Goal: Task Accomplishment & Management: Complete application form

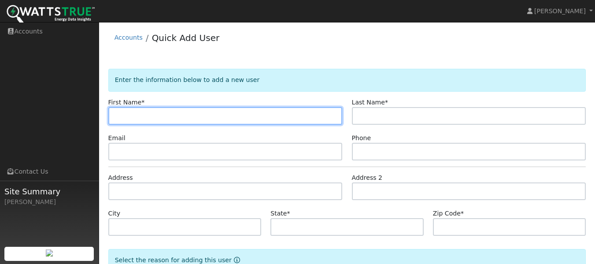
click at [179, 111] on input "text" at bounding box center [225, 116] width 234 height 18
type input "John"
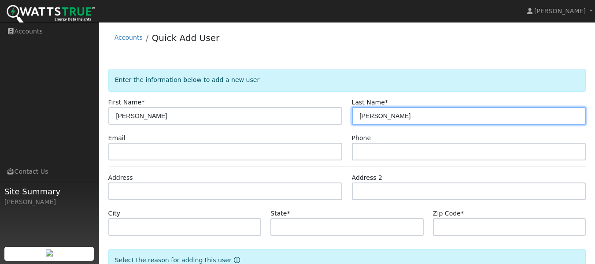
type input "Ruzich"
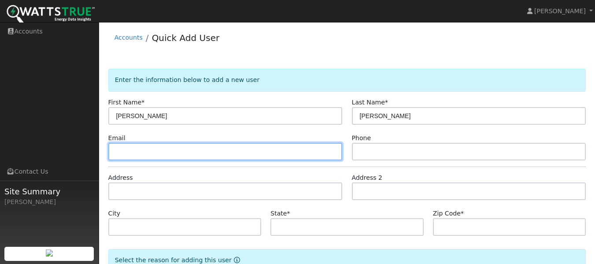
click at [232, 152] on input "text" at bounding box center [225, 152] width 234 height 18
paste input "jruzich@mercycircle.org"
type input "jruzich@mercycircle.org"
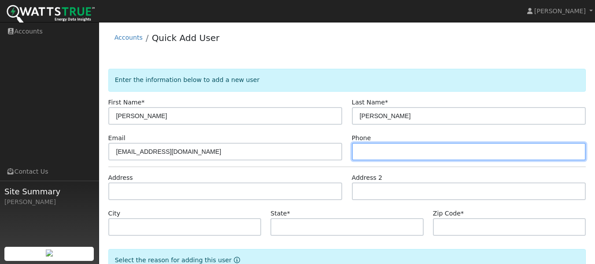
click at [378, 151] on input "text" at bounding box center [469, 152] width 234 height 18
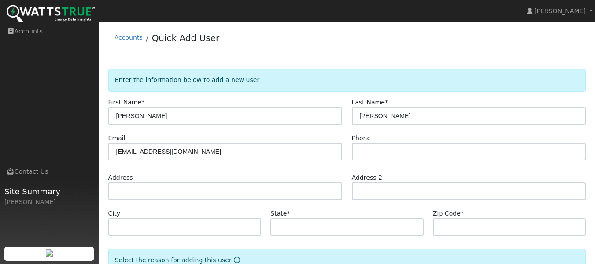
click at [383, 141] on div "Phone" at bounding box center [468, 146] width 243 height 27
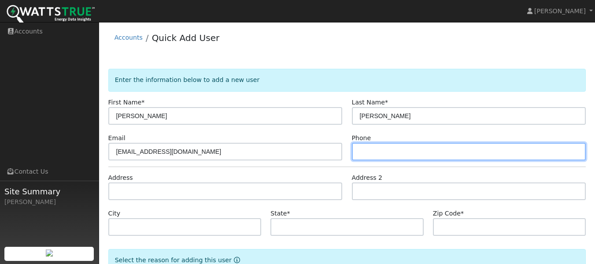
click at [383, 148] on input "text" at bounding box center [469, 152] width 234 height 18
paste input "708-514-9807"
type input "708-514-9807"
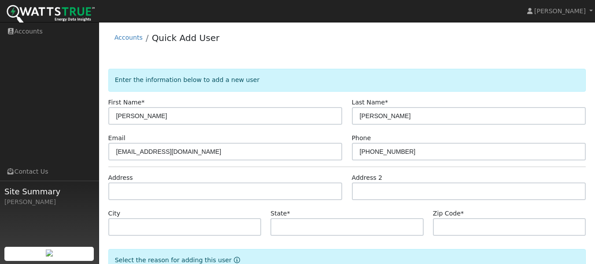
click at [216, 201] on form "Enter the information below to add a new user First Name * John Last Name * Ruz…" at bounding box center [347, 194] width 478 height 250
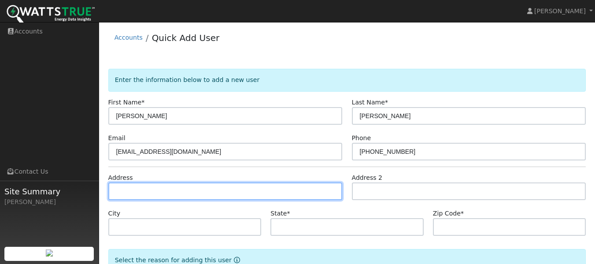
click at [223, 191] on input "text" at bounding box center [225, 191] width 234 height 18
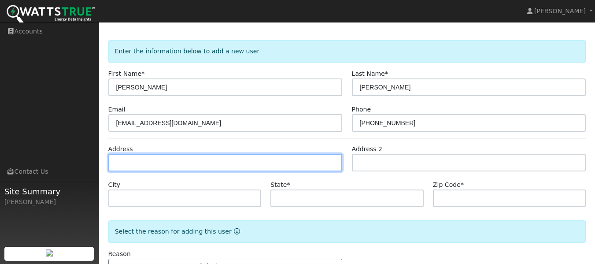
scroll to position [44, 0]
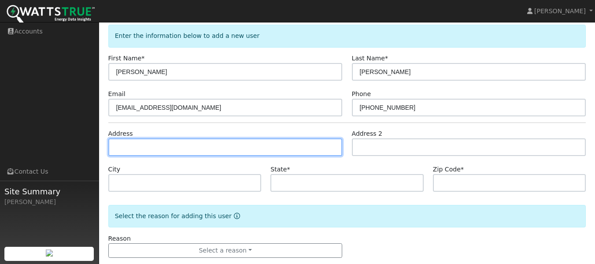
paste input "3659 W. 99th St. Chicago, IL 60655"
type input "3659 West 99th Place"
type input "Chicago"
type input "IL"
type input "60655"
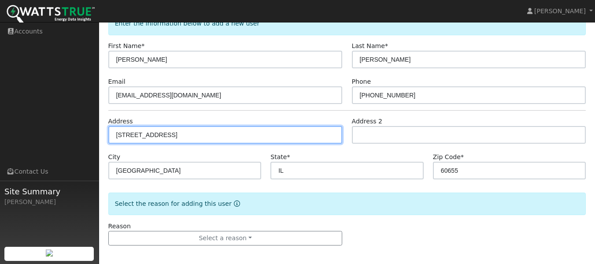
scroll to position [60, 0]
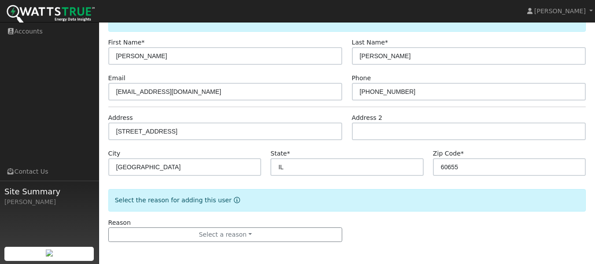
click at [281, 243] on form "Enter the information below to add a new user First Name * John Last Name * Ruz…" at bounding box center [347, 134] width 478 height 250
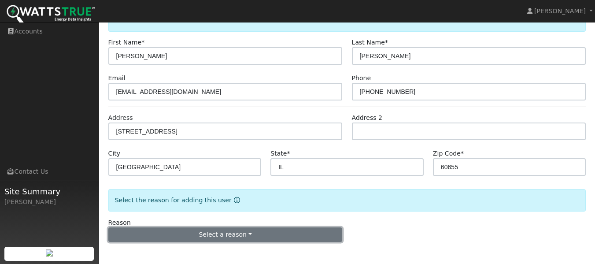
click at [283, 239] on button "Select a reason" at bounding box center [225, 234] width 234 height 15
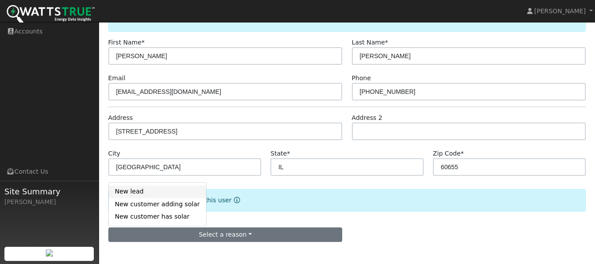
click at [156, 195] on link "New lead" at bounding box center [157, 191] width 97 height 12
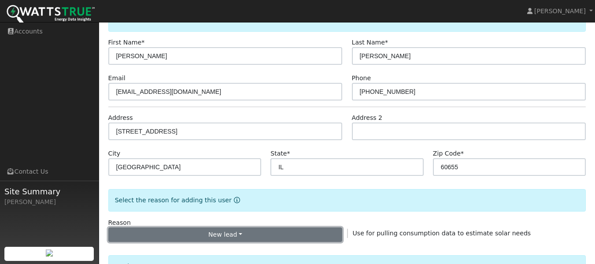
click at [172, 228] on button "New lead" at bounding box center [225, 234] width 234 height 15
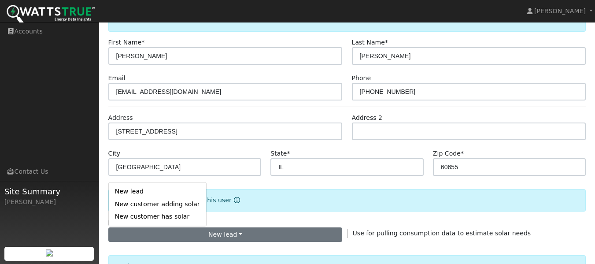
click at [229, 217] on form "Enter the information below to add a new user First Name * John Last Name * Ruz…" at bounding box center [347, 257] width 478 height 496
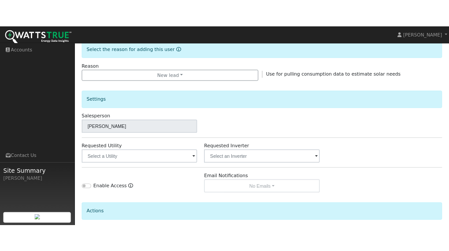
scroll to position [236, 0]
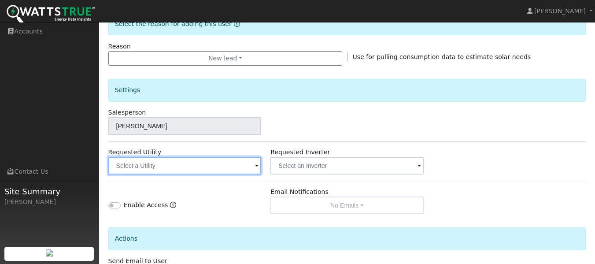
click at [212, 163] on input "text" at bounding box center [184, 166] width 153 height 18
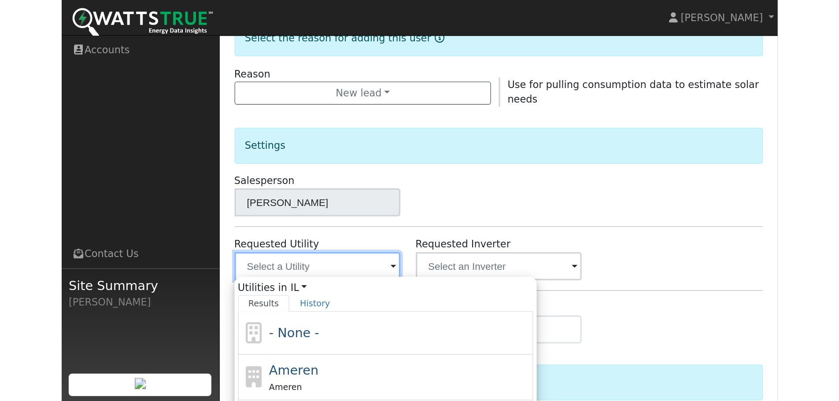
scroll to position [190, 0]
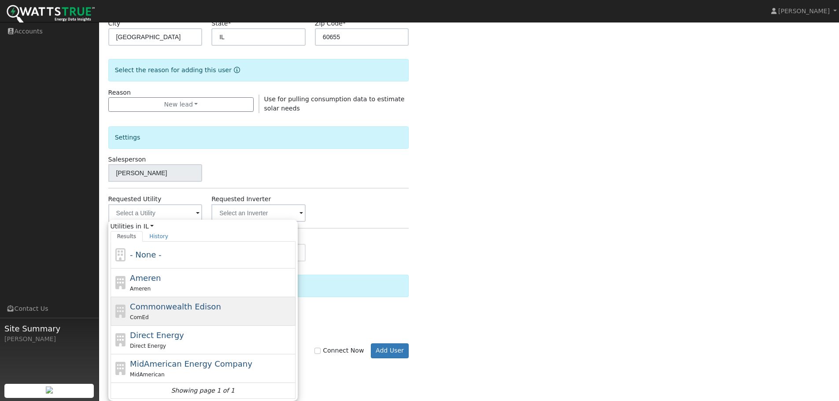
click at [198, 286] on div "ComEd" at bounding box center [211, 317] width 163 height 9
type input "Commonwealth Edison"
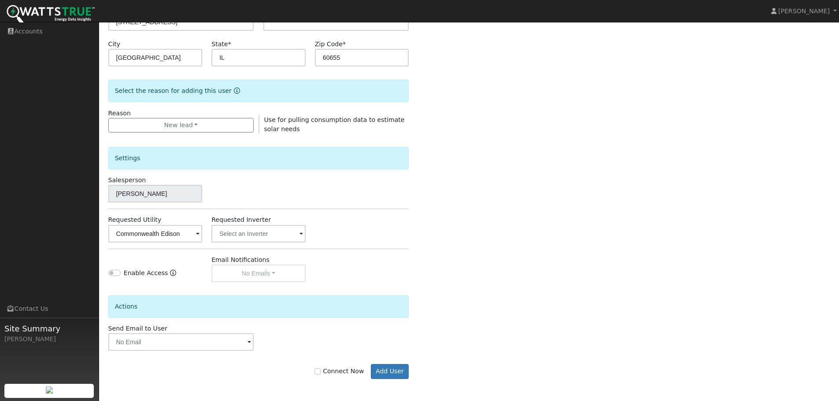
scroll to position [169, 0]
click at [262, 232] on input "text" at bounding box center [258, 234] width 94 height 18
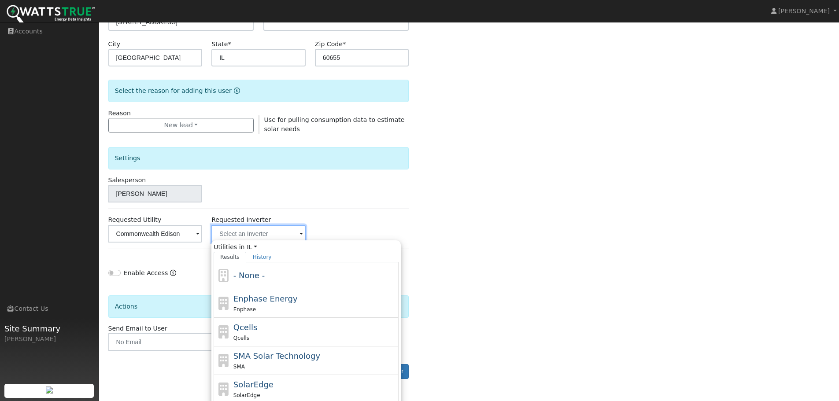
click at [262, 232] on input "text" at bounding box center [258, 234] width 94 height 18
click at [253, 272] on span "- None -" at bounding box center [248, 275] width 31 height 9
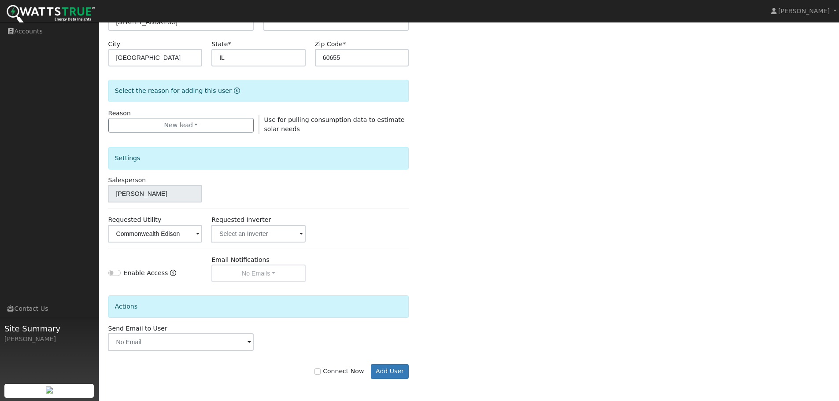
click at [255, 278] on div "Email Notifications No Emails No Emails Weekly Emails Monthly Emails" at bounding box center [258, 268] width 103 height 27
click at [113, 272] on input "Enable Access" at bounding box center [114, 273] width 12 height 6
click at [120, 271] on input "Enable Access" at bounding box center [114, 273] width 12 height 6
checkbox input "false"
click at [282, 272] on div "Email Notifications No Emails No Emails Weekly Emails Monthly Emails" at bounding box center [258, 268] width 103 height 27
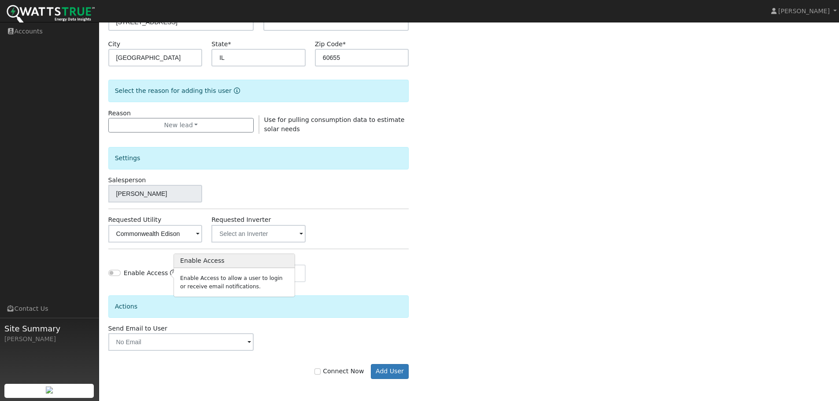
click at [170, 269] on link "Enable Access" at bounding box center [173, 276] width 6 height 14
click at [211, 286] on div "Actions" at bounding box center [258, 309] width 310 height 29
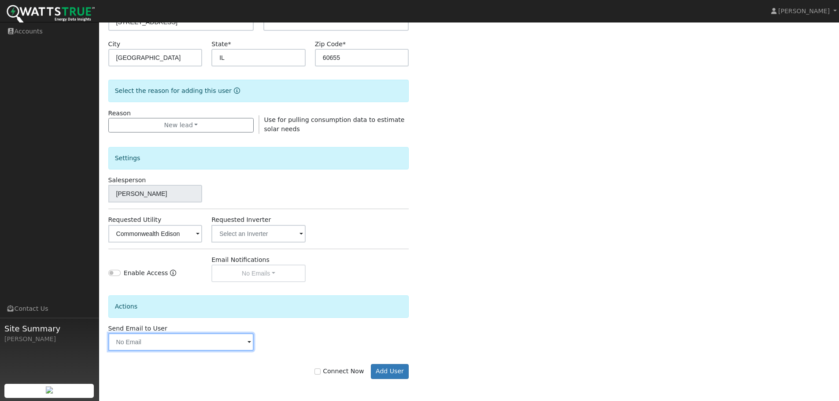
click at [171, 286] on input "text" at bounding box center [181, 342] width 146 height 18
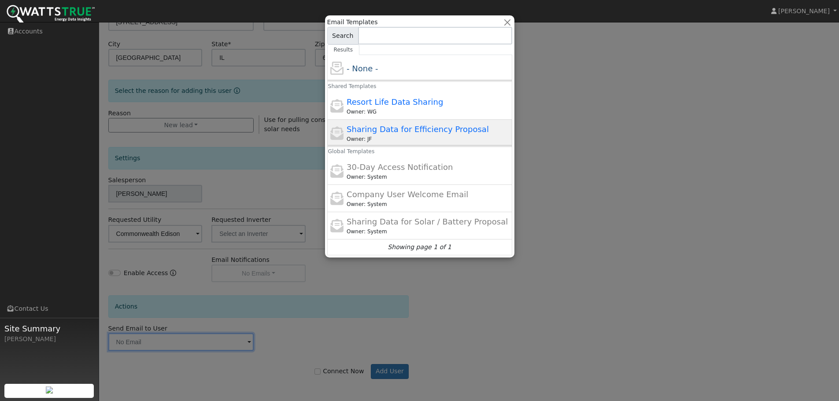
click at [409, 130] on span "Sharing Data for Efficiency Proposal" at bounding box center [417, 129] width 142 height 9
type input "Sharing Data for Efficiency Proposal"
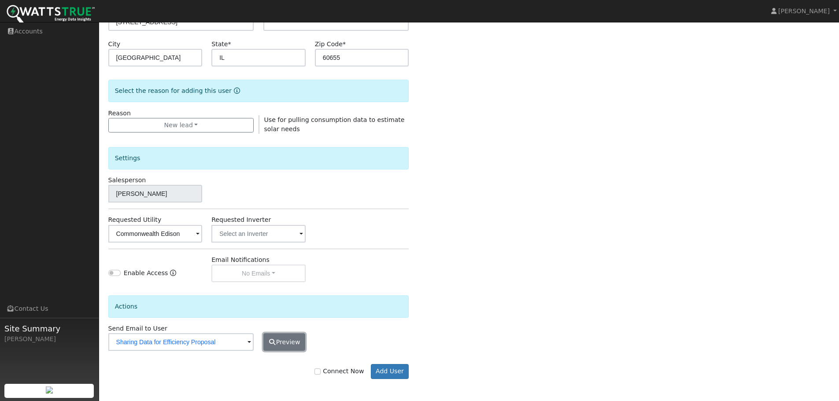
click at [292, 286] on button "Preview" at bounding box center [284, 342] width 42 height 18
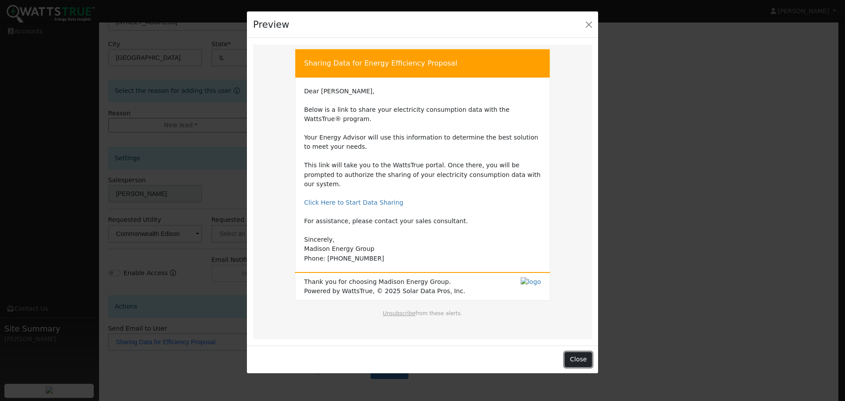
click at [581, 286] on button "Close" at bounding box center [578, 359] width 27 height 15
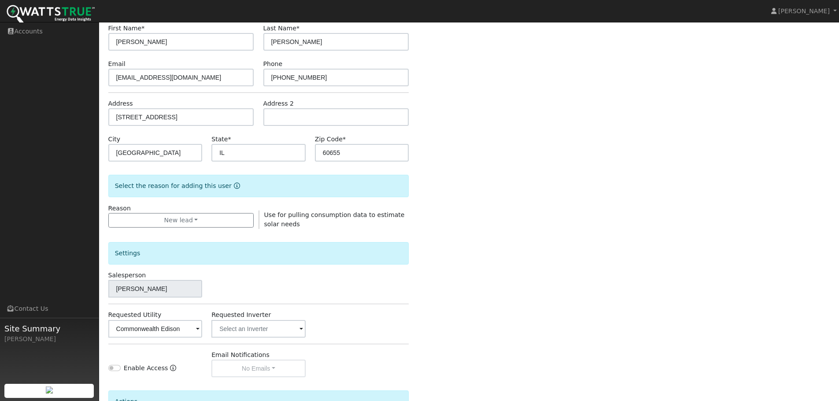
scroll to position [0, 0]
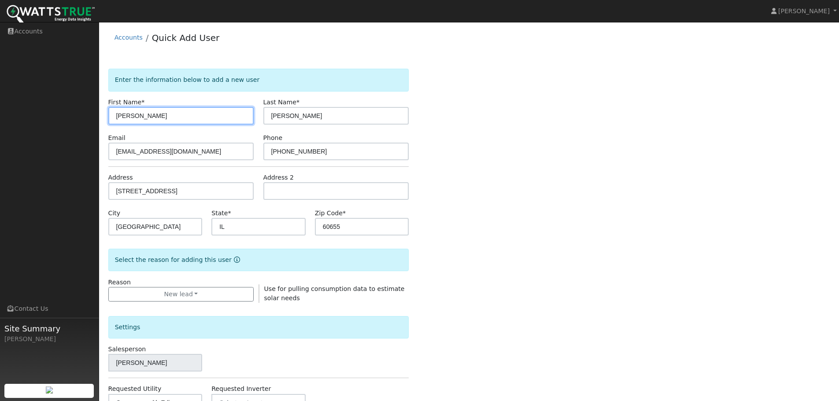
click at [172, 111] on input "John" at bounding box center [181, 116] width 146 height 18
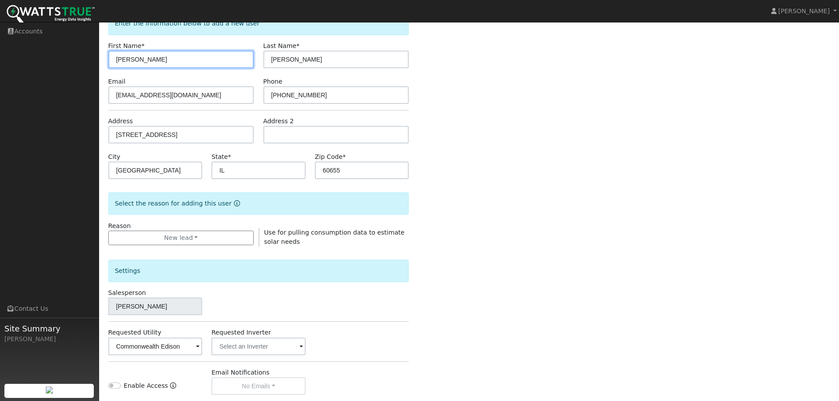
scroll to position [169, 0]
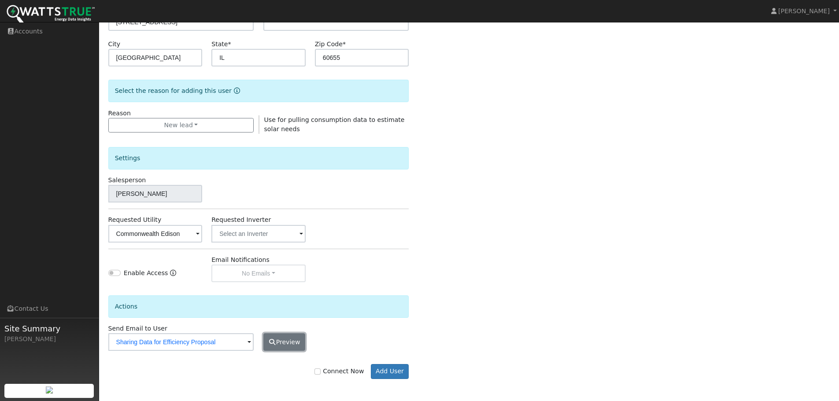
click at [295, 286] on button "Preview" at bounding box center [284, 342] width 42 height 18
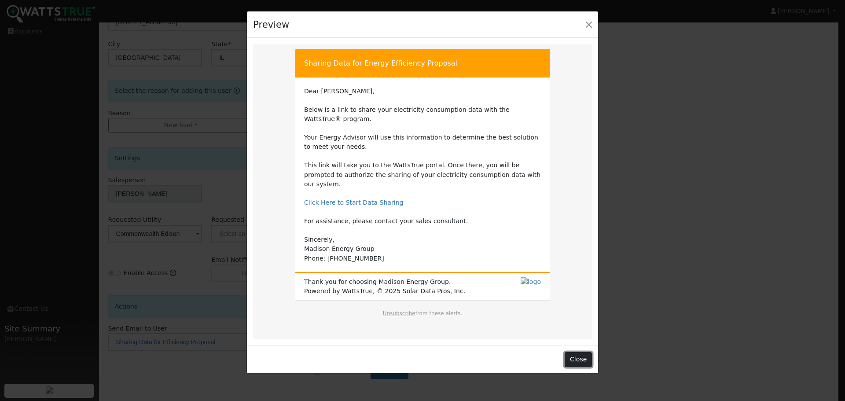
click at [574, 286] on button "Close" at bounding box center [578, 359] width 27 height 15
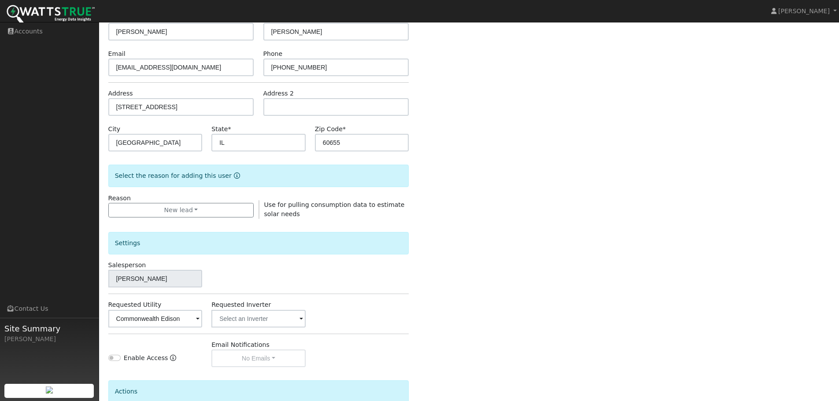
scroll to position [0, 0]
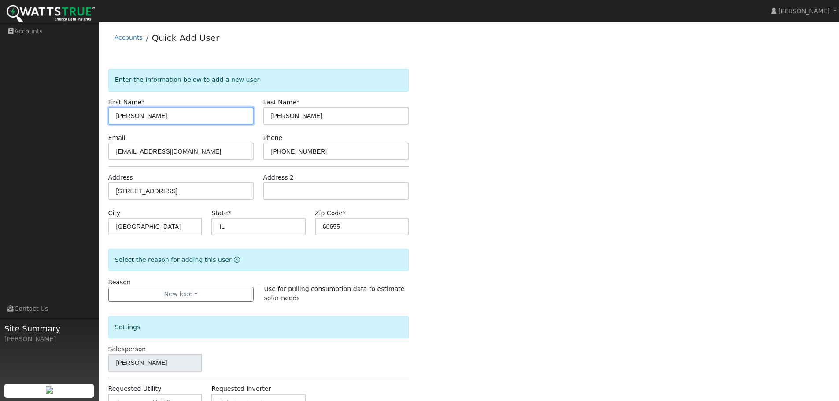
drag, startPoint x: 163, startPoint y: 112, endPoint x: 36, endPoint y: 107, distance: 127.3
click at [36, 107] on div "Jon Kropfl Jon Kropfl Profile Help Center Terms Of Service See What's New Log O…" at bounding box center [419, 296] width 839 height 548
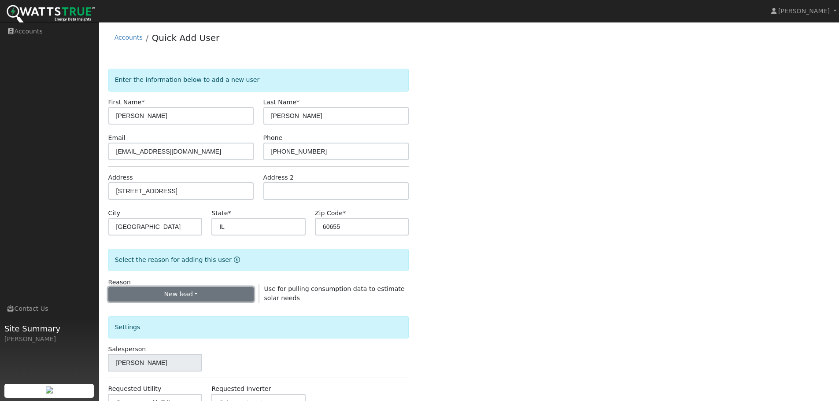
click at [216, 286] on button "New lead" at bounding box center [181, 294] width 146 height 15
click at [157, 286] on link "New lead" at bounding box center [157, 312] width 97 height 12
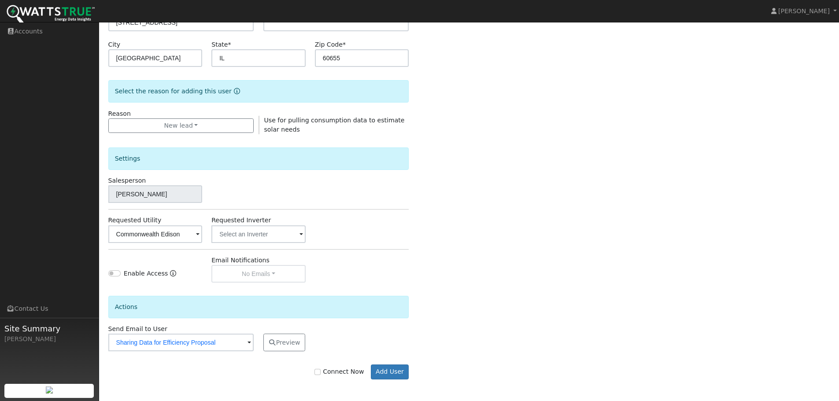
scroll to position [169, 0]
click at [280, 286] on button "Preview" at bounding box center [284, 342] width 42 height 18
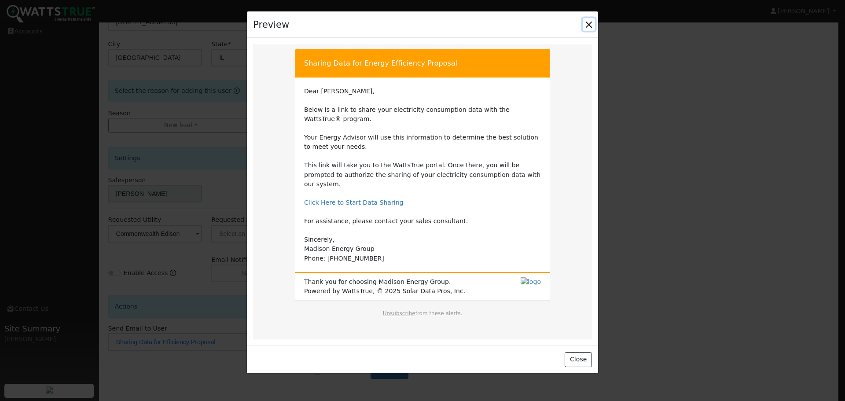
click at [590, 23] on button "Close" at bounding box center [589, 24] width 12 height 12
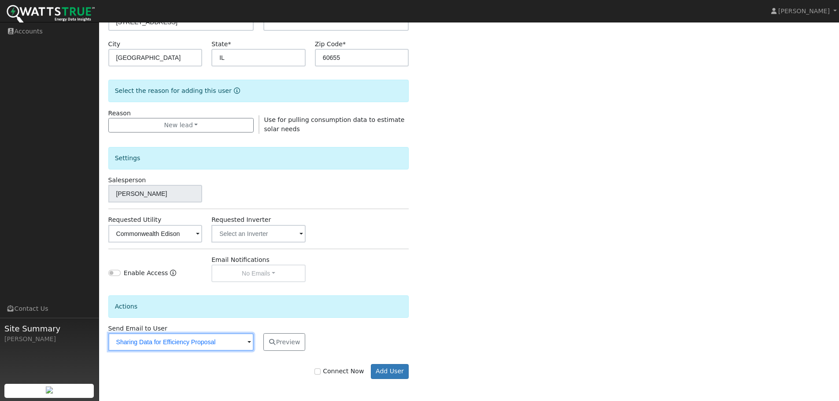
click at [232, 286] on input "Sharing Data for Efficiency Proposal" at bounding box center [181, 342] width 146 height 18
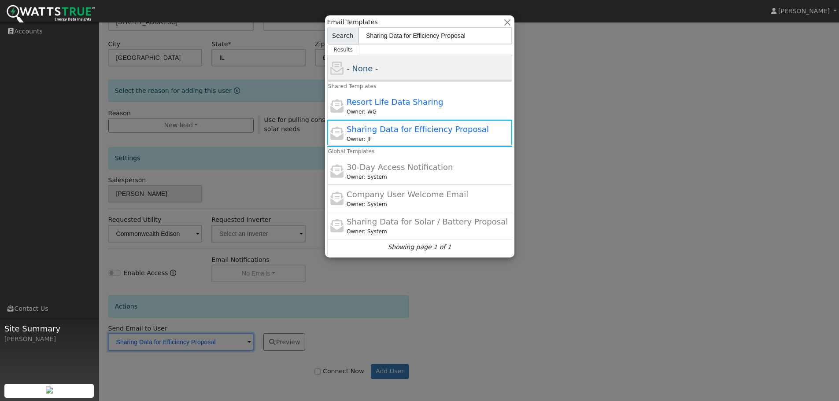
click at [405, 63] on div "- None -" at bounding box center [427, 69] width 163 height 12
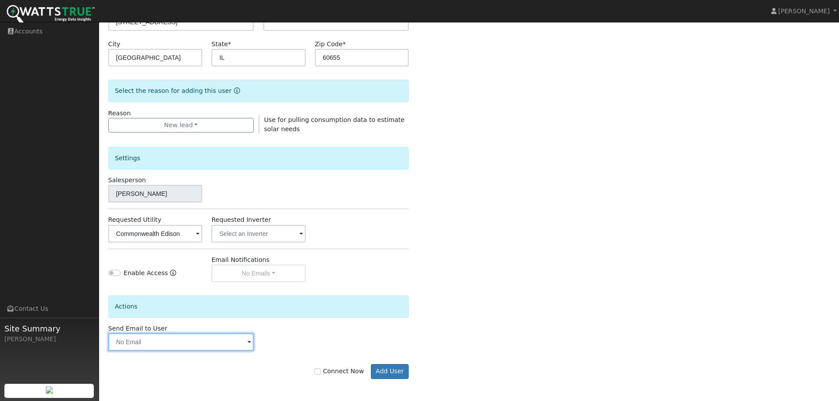
click at [235, 286] on input "text" at bounding box center [181, 342] width 146 height 18
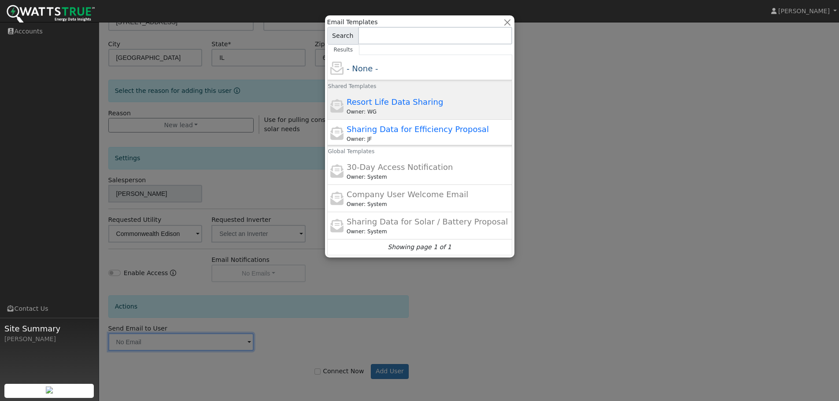
click at [381, 105] on span "Resort Life Data Sharing" at bounding box center [394, 101] width 96 height 9
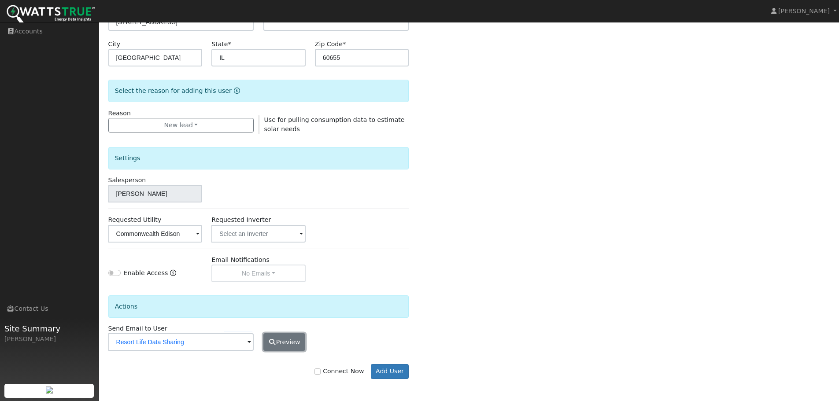
click at [292, 286] on button "Preview" at bounding box center [284, 342] width 42 height 18
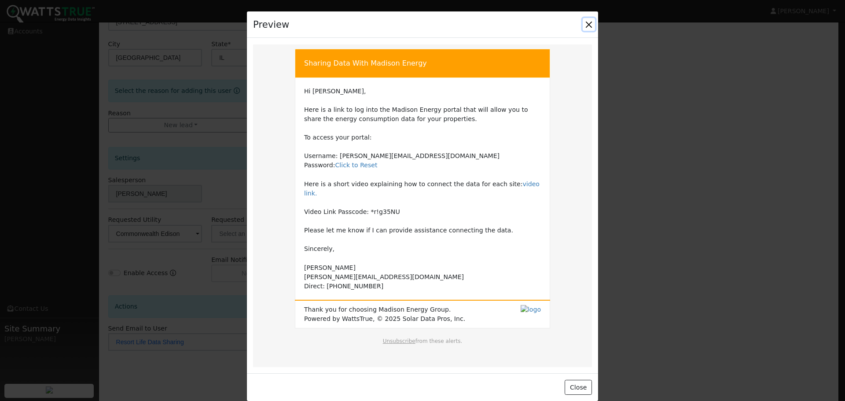
click at [588, 21] on button "Close" at bounding box center [589, 24] width 12 height 12
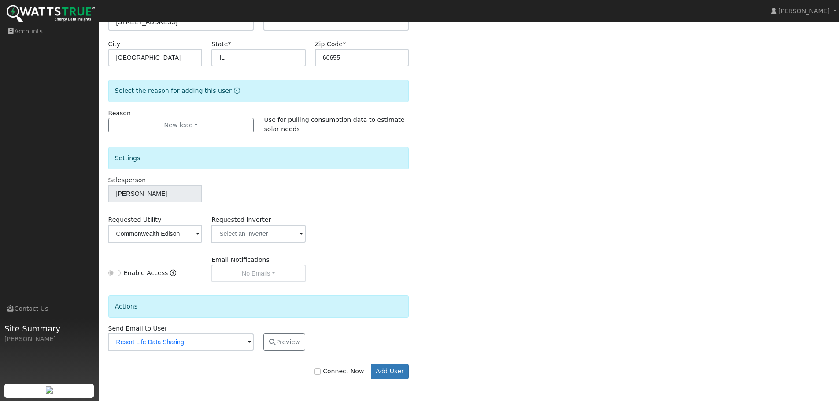
click at [248, 286] on span at bounding box center [249, 343] width 4 height 10
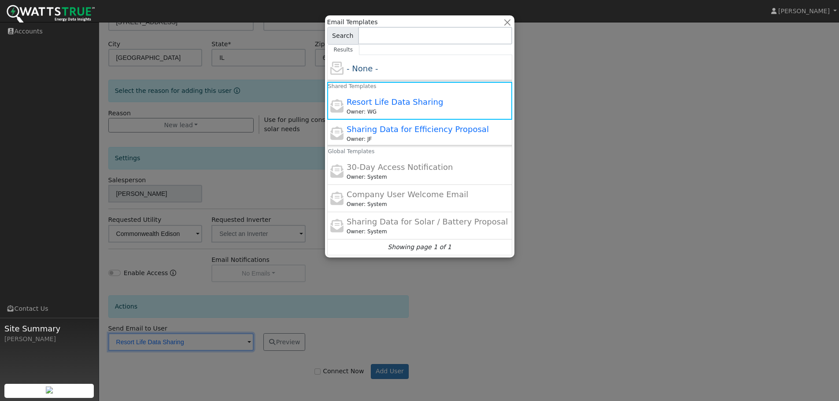
click at [409, 166] on span "30-Day Access Notification" at bounding box center [399, 166] width 106 height 9
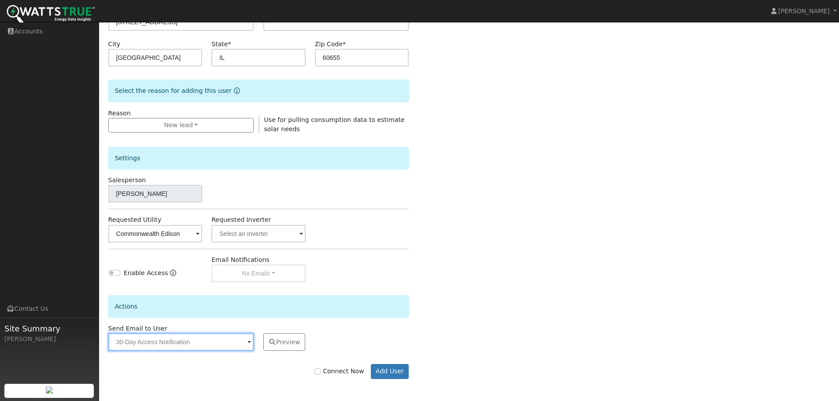
click at [228, 286] on input "30-Day Access Notification" at bounding box center [181, 342] width 146 height 18
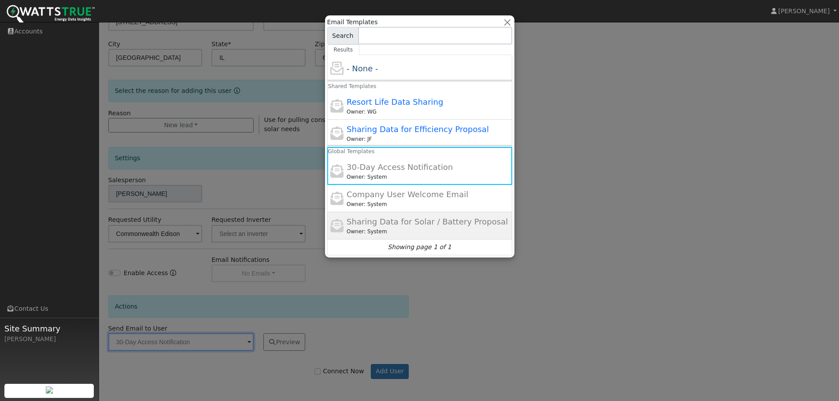
click at [368, 228] on div "Owner: System" at bounding box center [427, 232] width 163 height 8
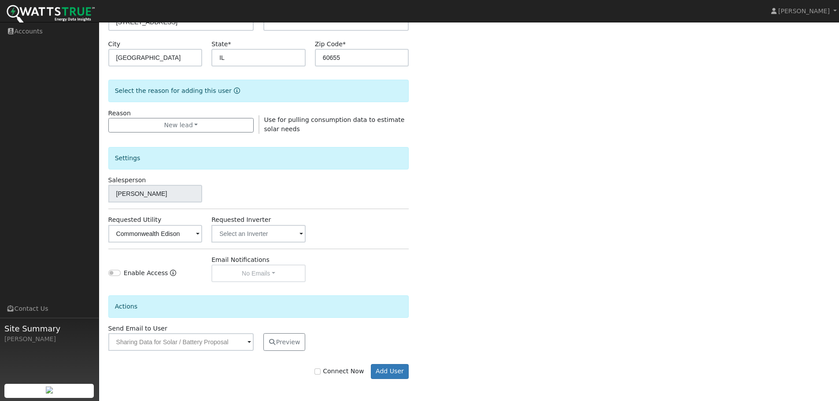
drag, startPoint x: 221, startPoint y: 357, endPoint x: 232, endPoint y: 350, distance: 13.7
click at [224, 286] on div "Connect Now Add User" at bounding box center [258, 365] width 310 height 28
click at [242, 286] on input "Sharing Data for Solar / Battery Proposal" at bounding box center [181, 342] width 146 height 18
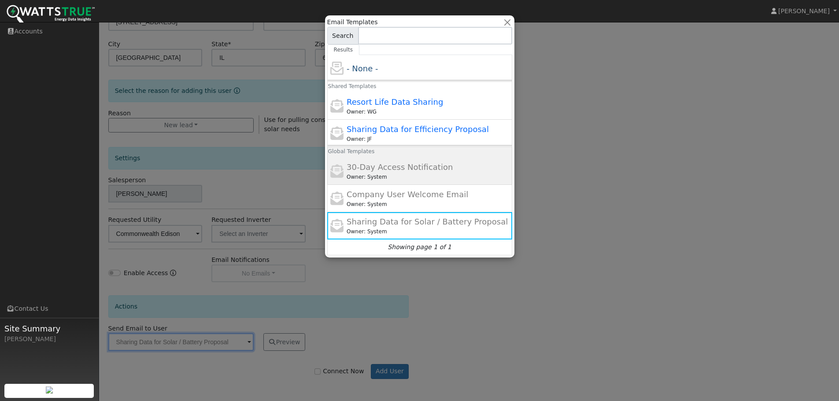
click at [406, 173] on div "Owner: System" at bounding box center [427, 177] width 163 height 8
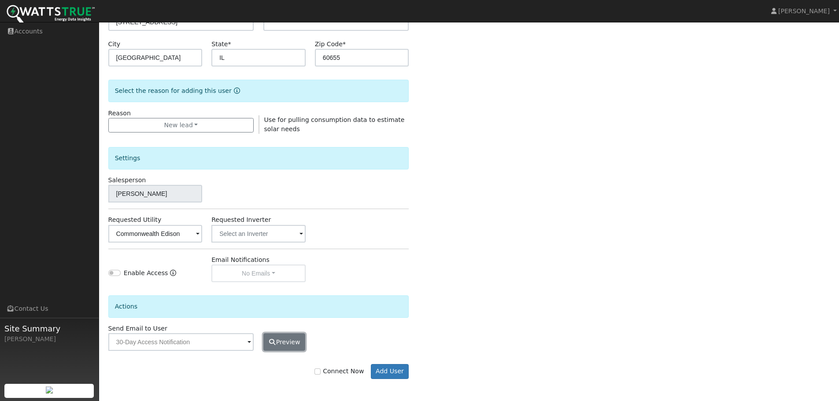
click at [287, 286] on button "Preview" at bounding box center [284, 342] width 42 height 18
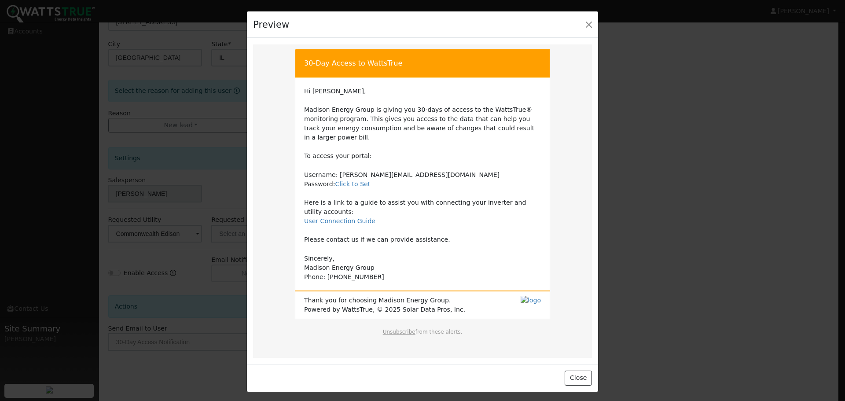
drag, startPoint x: 222, startPoint y: 355, endPoint x: 230, endPoint y: 350, distance: 9.3
click at [224, 286] on div at bounding box center [422, 200] width 845 height 401
drag, startPoint x: 594, startPoint y: 25, endPoint x: 576, endPoint y: 39, distance: 22.6
click at [594, 26] on button "Close" at bounding box center [589, 24] width 12 height 12
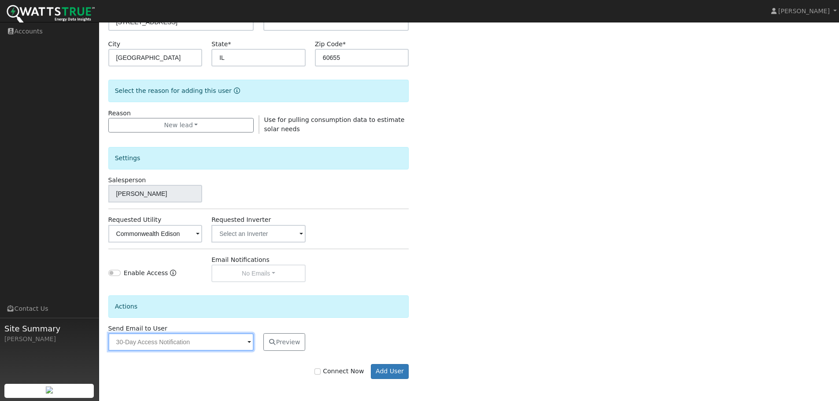
click at [246, 286] on input "30-Day Access Notification" at bounding box center [181, 342] width 146 height 18
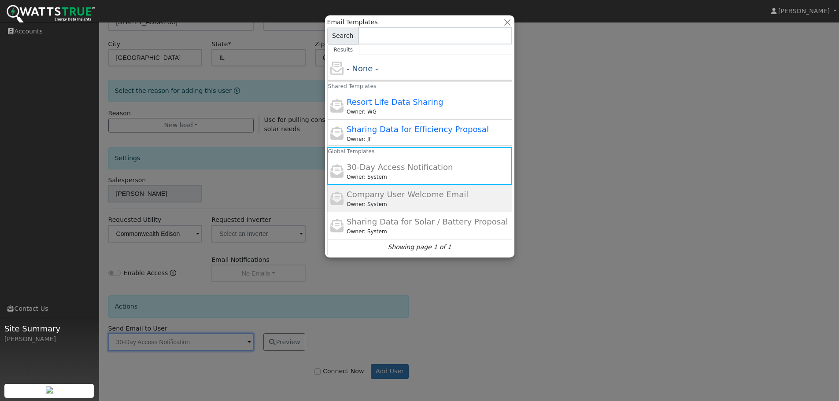
click at [353, 206] on div "Owner: System" at bounding box center [427, 204] width 163 height 8
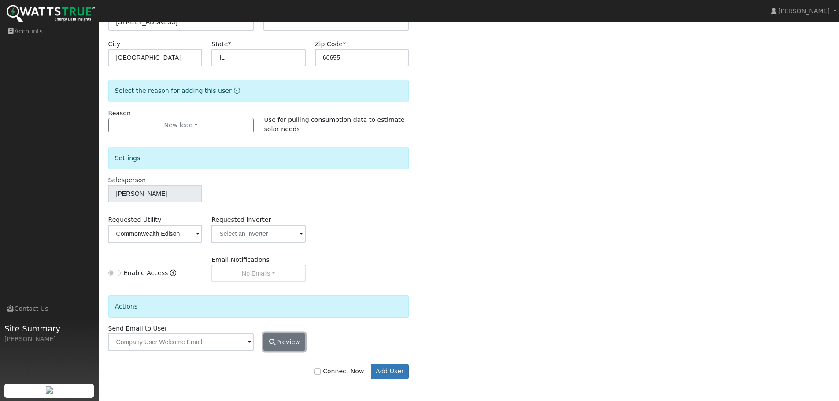
drag, startPoint x: 275, startPoint y: 351, endPoint x: 280, endPoint y: 344, distance: 8.3
click at [275, 286] on button "Preview" at bounding box center [284, 342] width 42 height 18
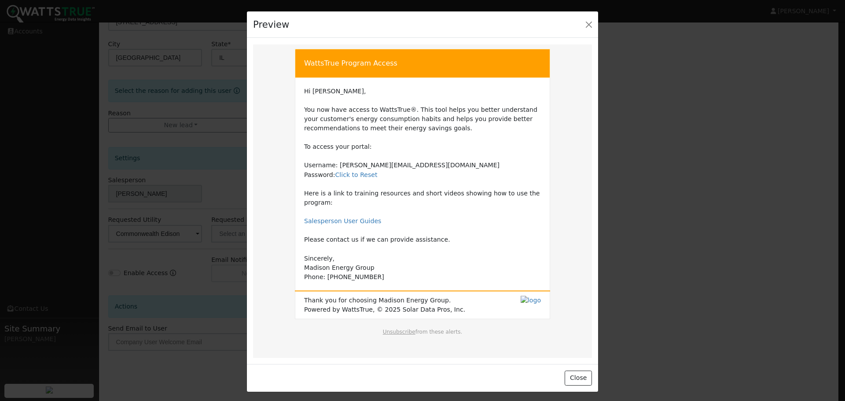
click at [286, 286] on div at bounding box center [422, 201] width 351 height 380
click at [590, 25] on button "Close" at bounding box center [589, 24] width 12 height 12
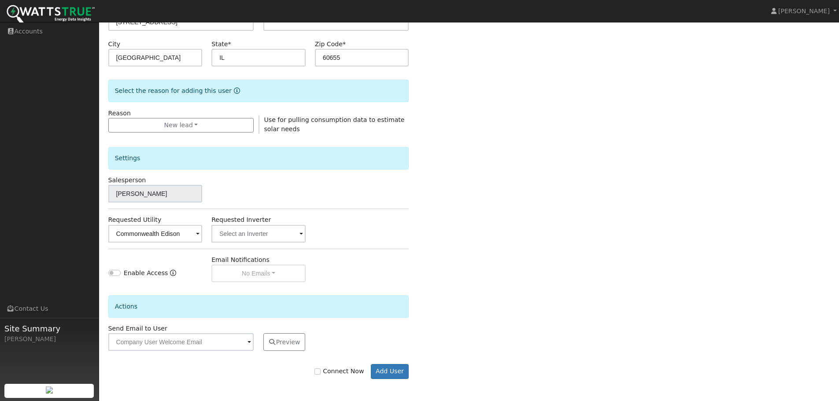
click at [250, 286] on span at bounding box center [249, 343] width 4 height 10
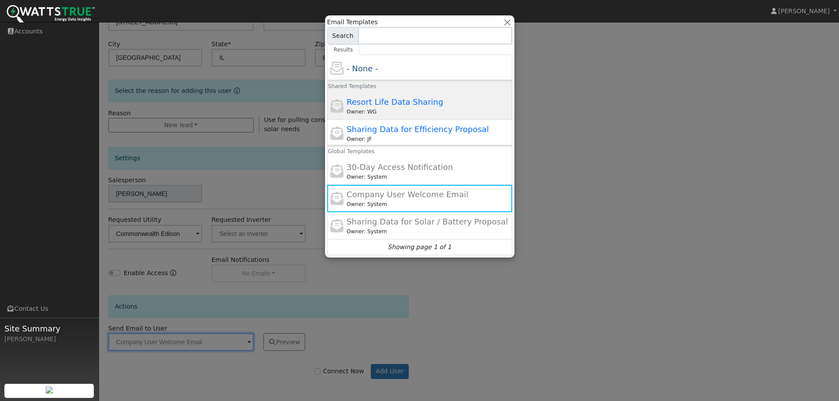
click at [407, 105] on span "Resort Life Data Sharing" at bounding box center [394, 101] width 96 height 9
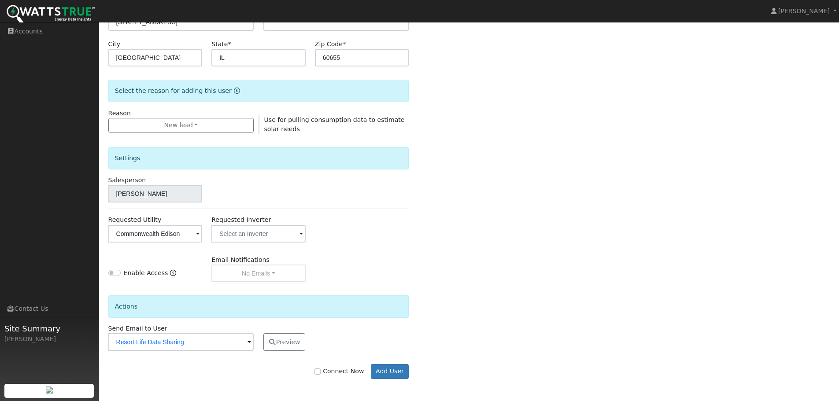
click at [256, 286] on div "Send Email to User Resort Life Data Sharing Delete Email Template Are you sure …" at bounding box center [180, 337] width 155 height 27
click at [251, 286] on input "Resort Life Data Sharing" at bounding box center [181, 342] width 146 height 18
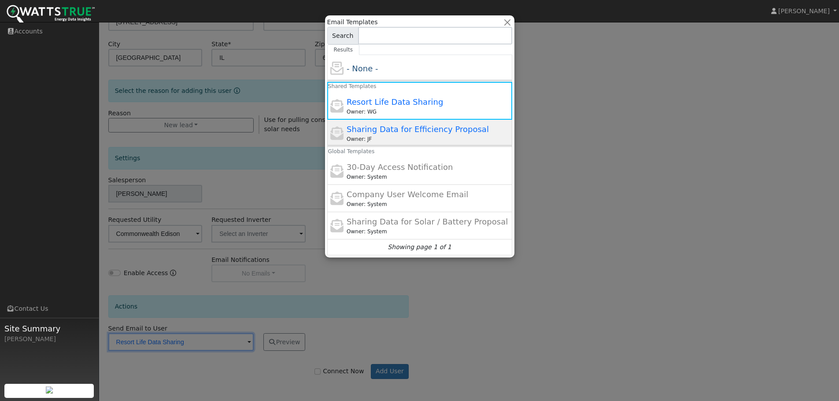
click at [375, 136] on div "Owner: JF" at bounding box center [427, 139] width 163 height 8
type input "Sharing Data for Efficiency Proposal"
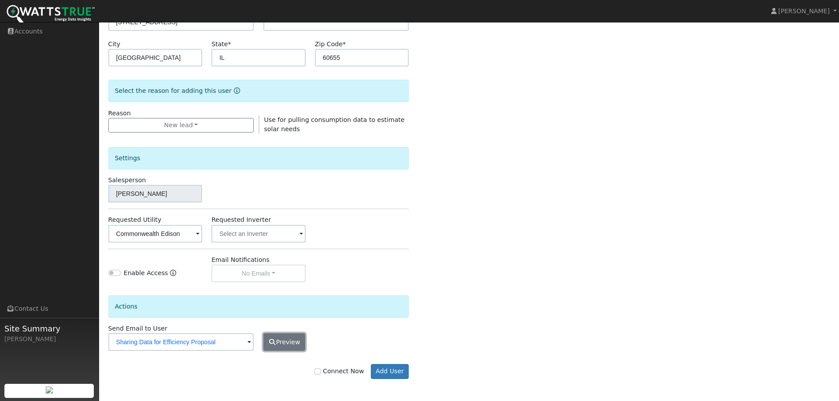
click at [285, 286] on button "Preview" at bounding box center [284, 342] width 42 height 18
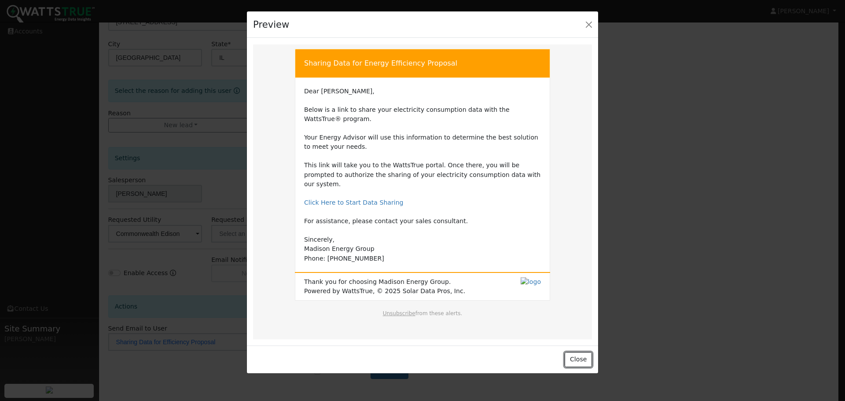
click at [574, 286] on button "Close" at bounding box center [578, 359] width 27 height 15
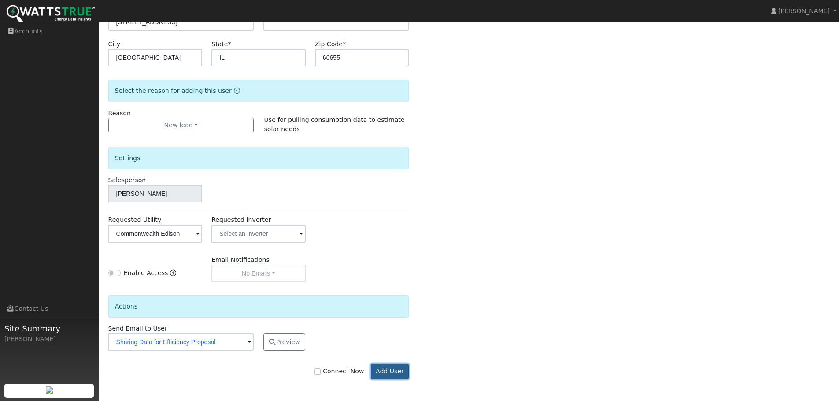
click at [392, 286] on button "Add User" at bounding box center [390, 371] width 38 height 15
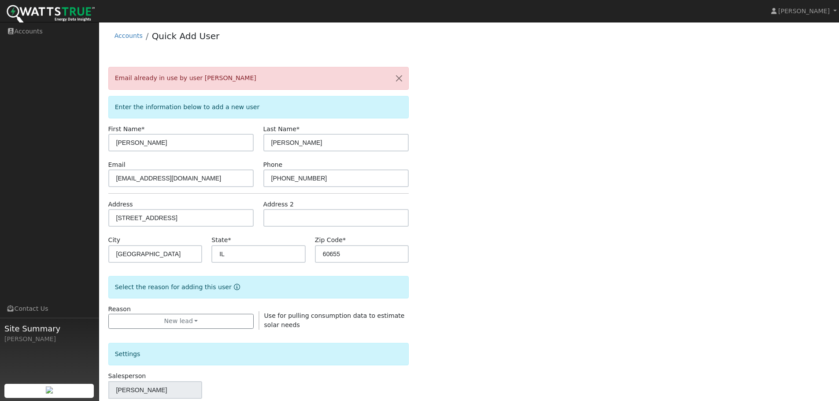
scroll to position [0, 0]
drag, startPoint x: 232, startPoint y: 83, endPoint x: 193, endPoint y: 82, distance: 38.7
click at [193, 82] on div "Email already in use by user John Ruzich" at bounding box center [258, 80] width 301 height 22
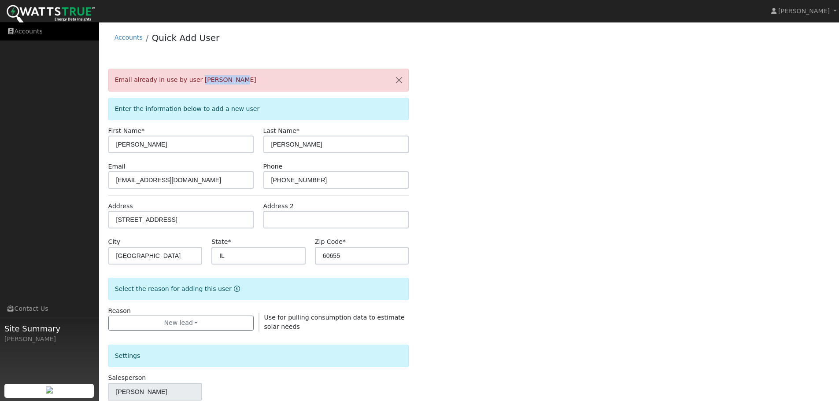
click at [38, 36] on link "Accounts" at bounding box center [49, 31] width 99 height 18
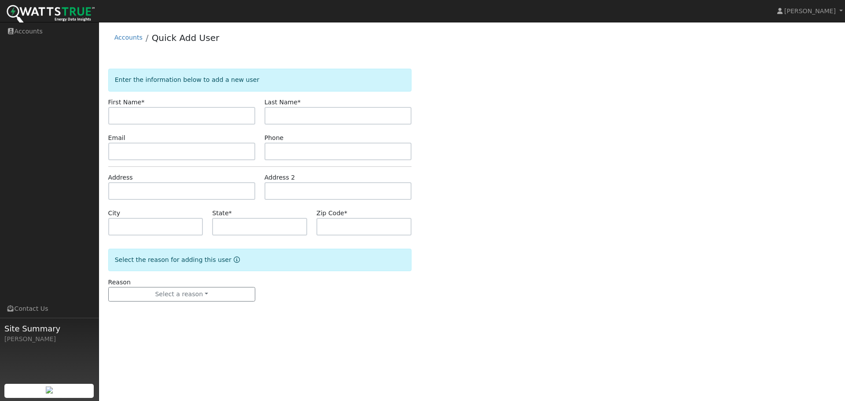
click at [28, 8] on img at bounding box center [51, 15] width 88 height 20
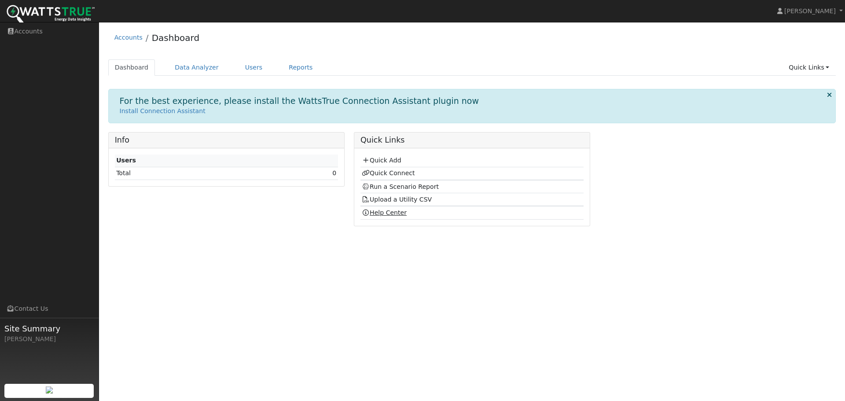
click at [379, 212] on link "Help Center" at bounding box center [384, 212] width 45 height 7
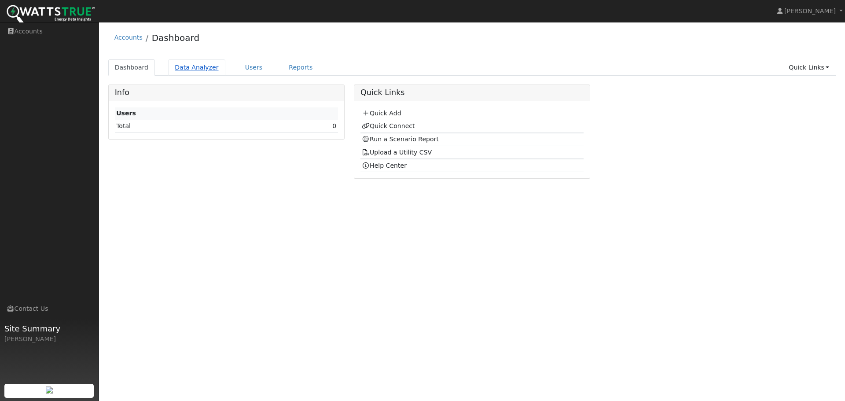
click at [181, 69] on link "Data Analyzer" at bounding box center [196, 67] width 57 height 16
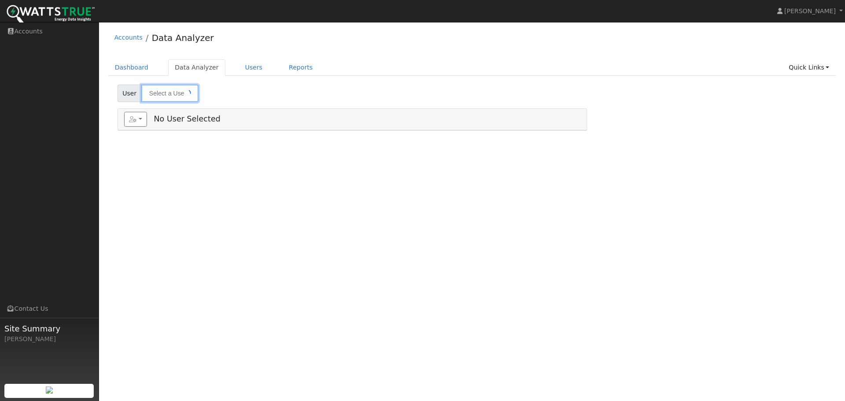
click at [245, 68] on link "Users" at bounding box center [254, 67] width 31 height 16
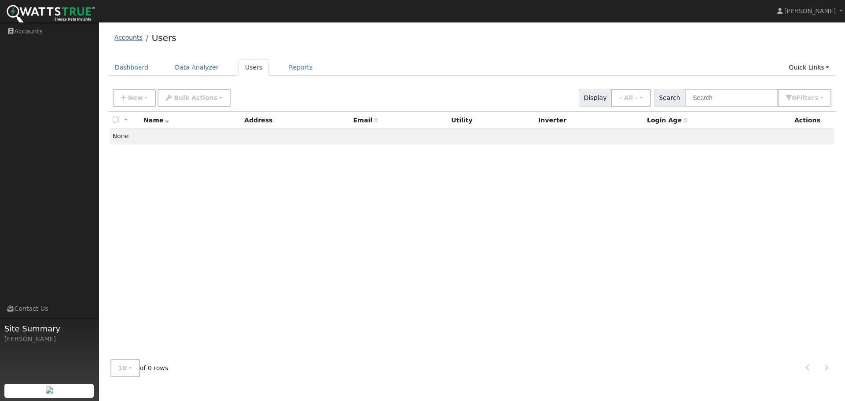
click at [131, 38] on link "Accounts" at bounding box center [128, 37] width 28 height 7
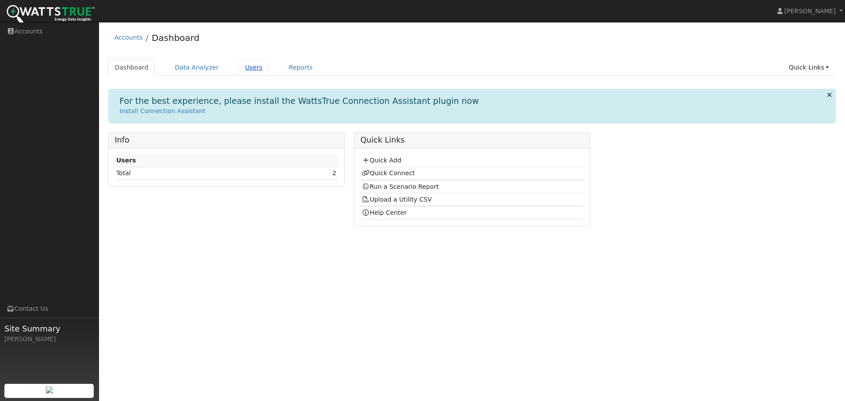
click at [244, 68] on link "Users" at bounding box center [254, 67] width 31 height 16
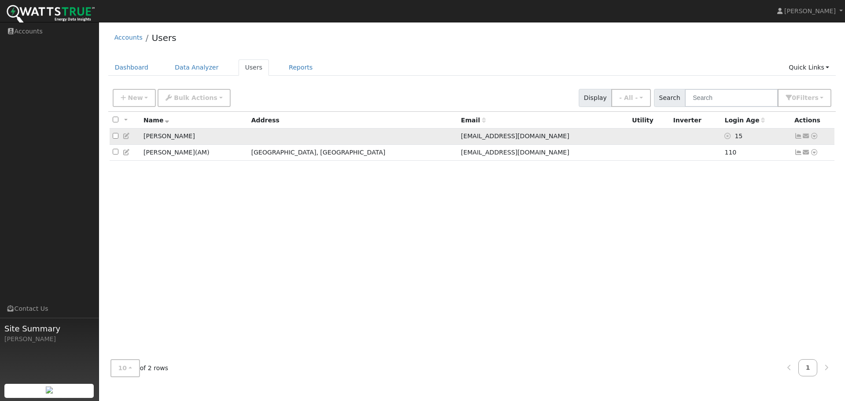
click at [182, 136] on td "John Ruzich" at bounding box center [194, 137] width 108 height 16
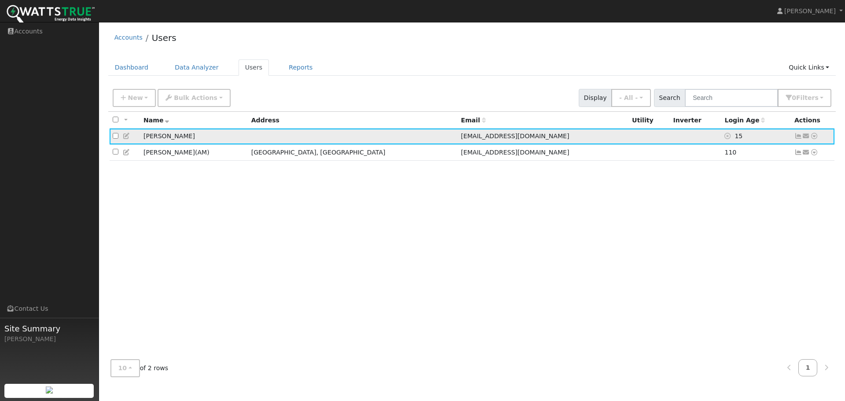
click at [185, 139] on td "John Ruzich" at bounding box center [194, 137] width 108 height 16
click at [185, 138] on td "John Ruzich" at bounding box center [194, 137] width 108 height 16
click at [762, 139] on td "15" at bounding box center [757, 137] width 70 height 16
click at [813, 136] on icon at bounding box center [814, 136] width 8 height 6
click at [732, 207] on link "Utility" at bounding box center [723, 203] width 61 height 12
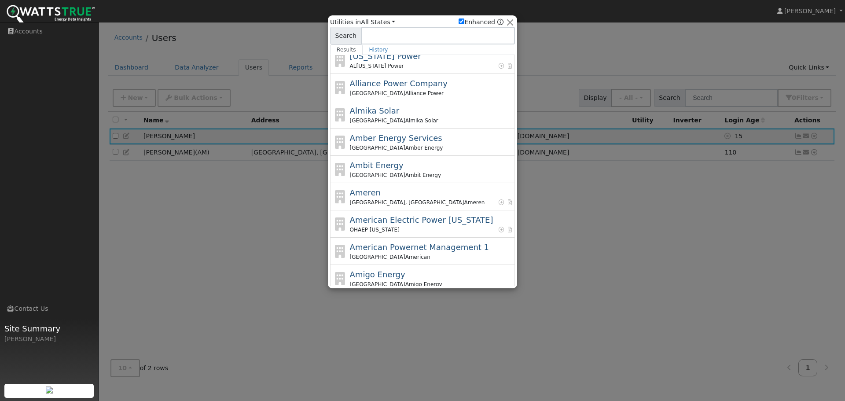
scroll to position [132, 0]
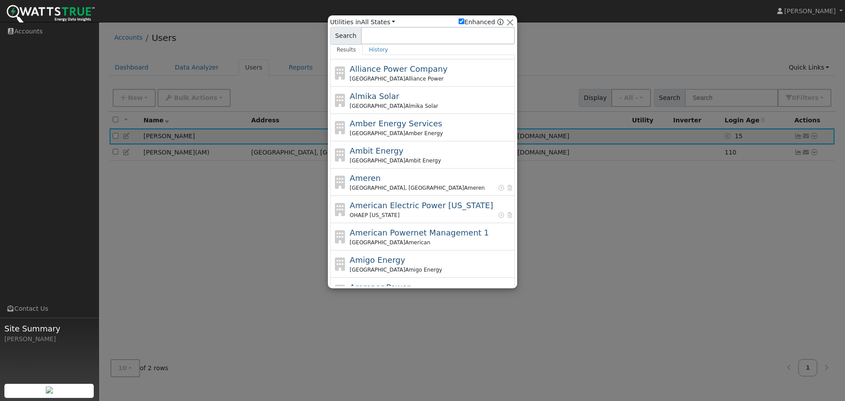
click at [611, 206] on div at bounding box center [422, 200] width 845 height 401
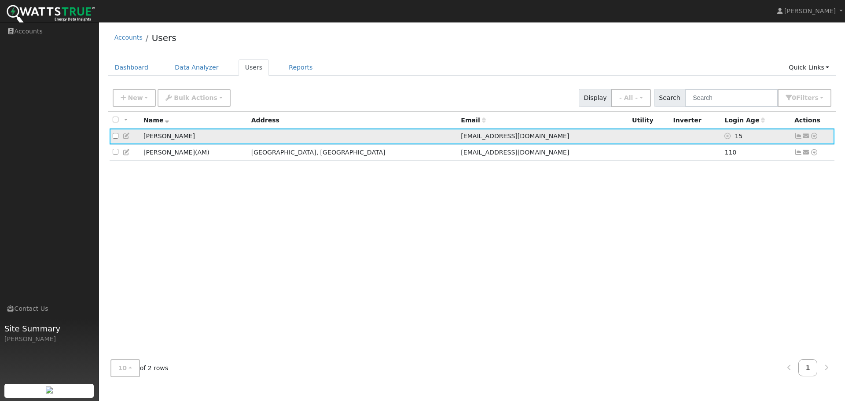
click at [629, 140] on td at bounding box center [649, 137] width 41 height 16
click at [632, 166] on div "All None All on page None on page Name Address Email Utility Inverter Login Age…" at bounding box center [472, 232] width 728 height 241
drag, startPoint x: 605, startPoint y: 156, endPoint x: 510, endPoint y: 168, distance: 95.4
click at [629, 157] on td at bounding box center [649, 152] width 41 height 16
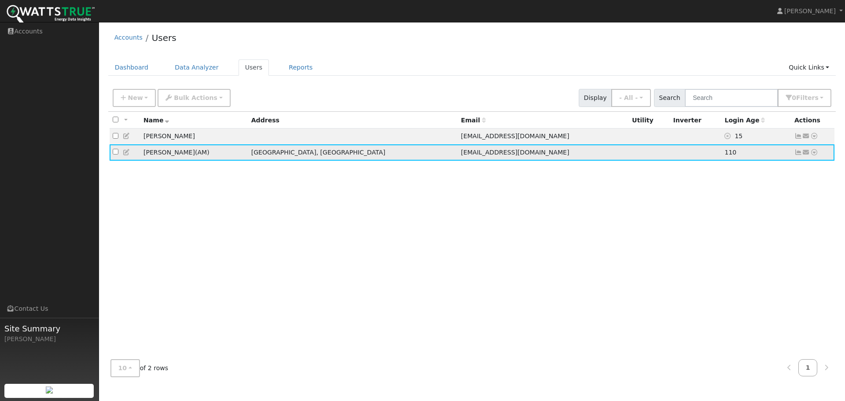
drag, startPoint x: 169, startPoint y: 152, endPoint x: 169, endPoint y: 158, distance: 6.2
click at [169, 155] on td "Hillary Williams ( AM )" at bounding box center [194, 152] width 108 height 16
drag, startPoint x: 169, startPoint y: 158, endPoint x: 235, endPoint y: 146, distance: 66.7
click at [171, 158] on td "Hillary Williams ( AM )" at bounding box center [194, 152] width 108 height 16
click at [248, 147] on td "Hillary Williams ( AM )" at bounding box center [194, 152] width 108 height 16
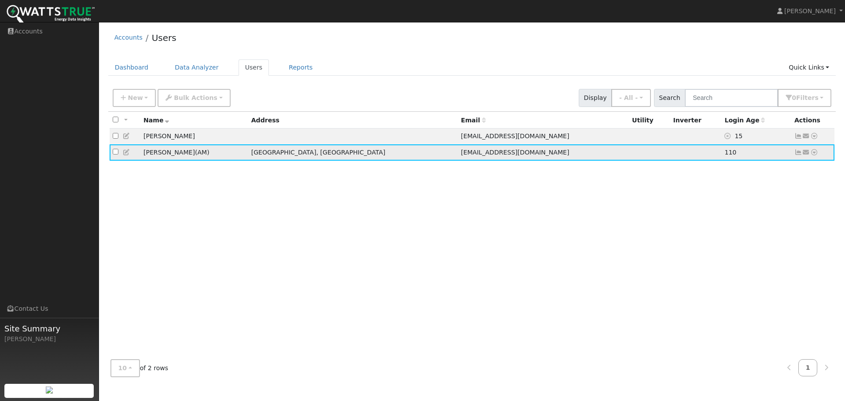
drag, startPoint x: 353, startPoint y: 162, endPoint x: 375, endPoint y: 153, distance: 24.1
click at [356, 159] on td "[GEOGRAPHIC_DATA], [GEOGRAPHIC_DATA]" at bounding box center [353, 152] width 210 height 16
drag, startPoint x: 379, startPoint y: 153, endPoint x: 411, endPoint y: 153, distance: 32.1
click at [383, 152] on td "[GEOGRAPHIC_DATA], [GEOGRAPHIC_DATA]" at bounding box center [353, 152] width 210 height 16
drag, startPoint x: 411, startPoint y: 153, endPoint x: 442, endPoint y: 150, distance: 30.5
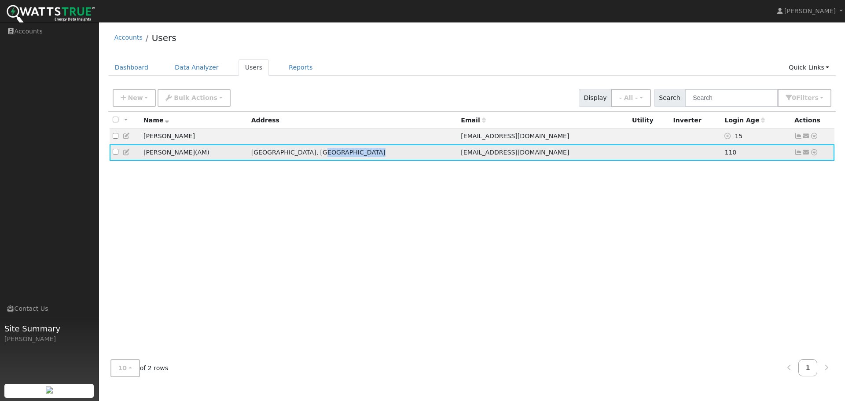
click at [427, 153] on tr "Hillary Williams ( AM ) Franklin Township, NJ hwilliams@askaa.com 110 Send Emai…" at bounding box center [472, 152] width 725 height 16
drag, startPoint x: 444, startPoint y: 150, endPoint x: 452, endPoint y: 150, distance: 7.9
click at [461, 150] on span "hwilliams@askaa.com" at bounding box center [515, 152] width 108 height 7
click at [476, 151] on span "hwilliams@askaa.com" at bounding box center [515, 152] width 108 height 7
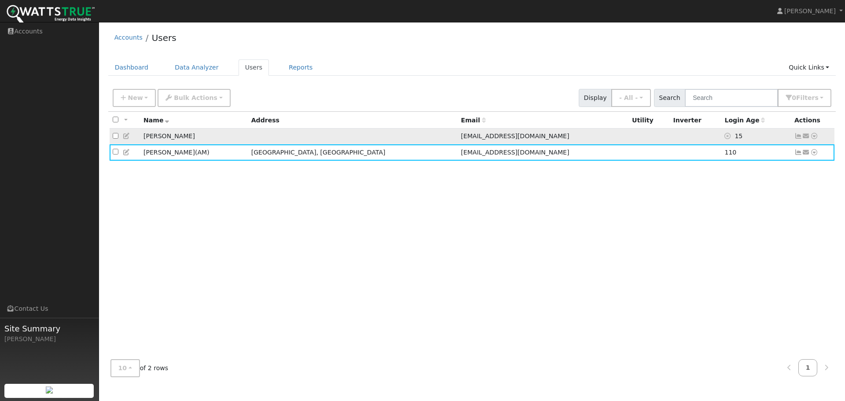
click at [670, 136] on td at bounding box center [696, 137] width 52 height 16
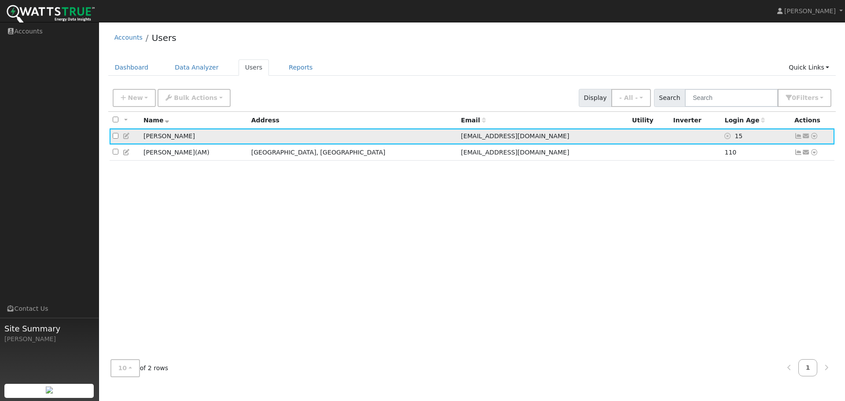
click at [816, 135] on icon at bounding box center [814, 136] width 8 height 6
click at [787, 202] on link "Connect" at bounding box center [788, 202] width 57 height 12
click at [815, 136] on icon at bounding box center [814, 136] width 8 height 6
click at [721, 206] on link "Utility" at bounding box center [723, 203] width 61 height 12
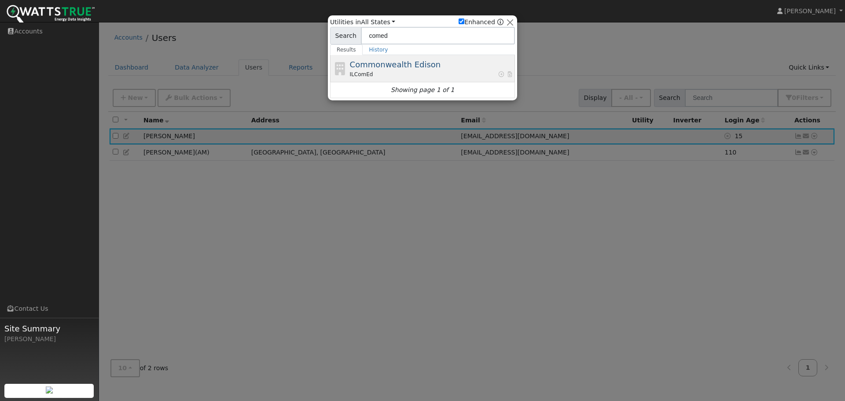
type input "comed"
click at [399, 67] on span "Commonwealth Edison" at bounding box center [395, 64] width 91 height 9
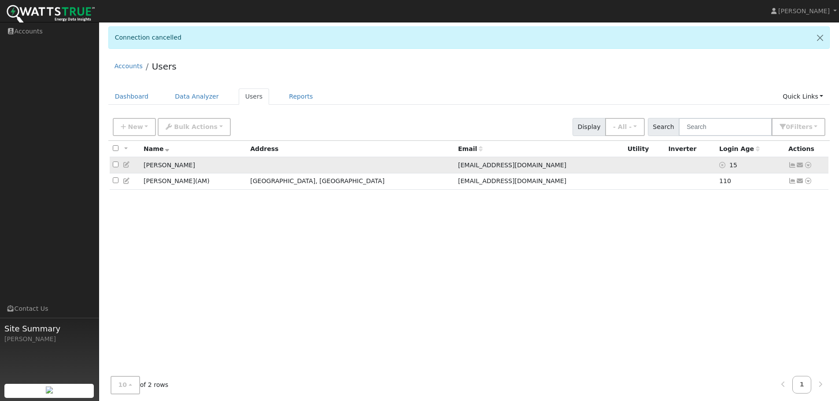
click at [801, 166] on icon at bounding box center [800, 165] width 8 height 6
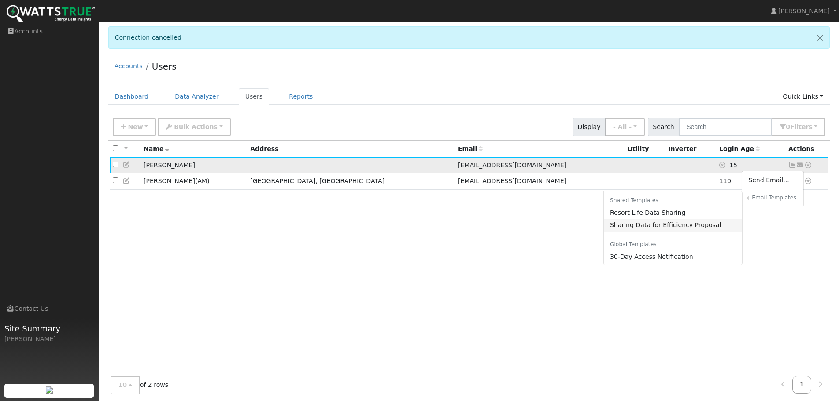
click at [666, 228] on link "Sharing Data for Efficiency Proposal" at bounding box center [673, 225] width 139 height 12
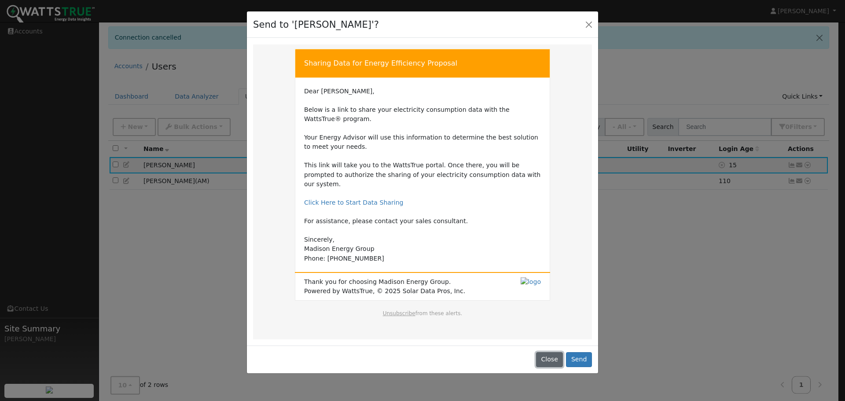
click at [552, 352] on button "Close" at bounding box center [549, 359] width 27 height 15
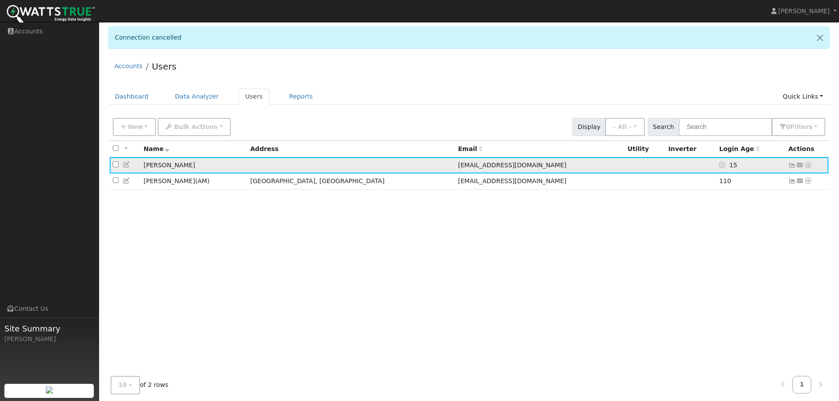
click at [729, 165] on span "15" at bounding box center [733, 165] width 8 height 7
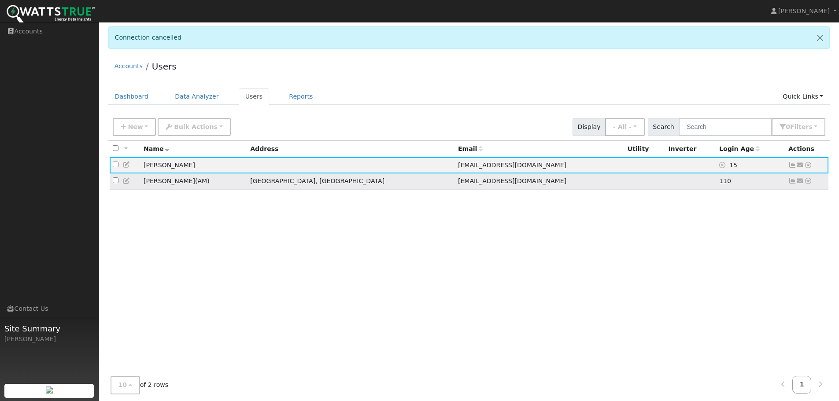
click at [792, 183] on icon at bounding box center [792, 181] width 8 height 6
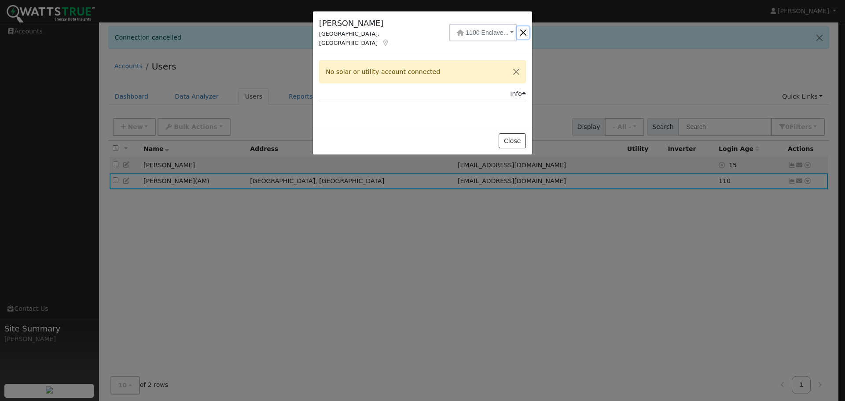
click at [523, 27] on button "button" at bounding box center [523, 32] width 12 height 12
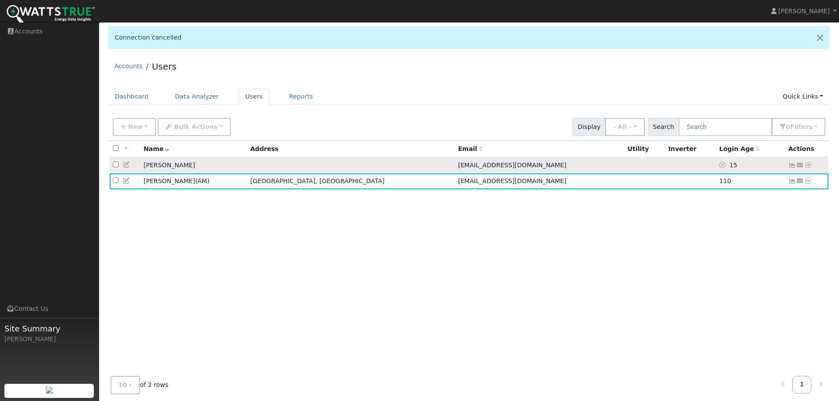
click at [793, 167] on icon at bounding box center [792, 165] width 8 height 6
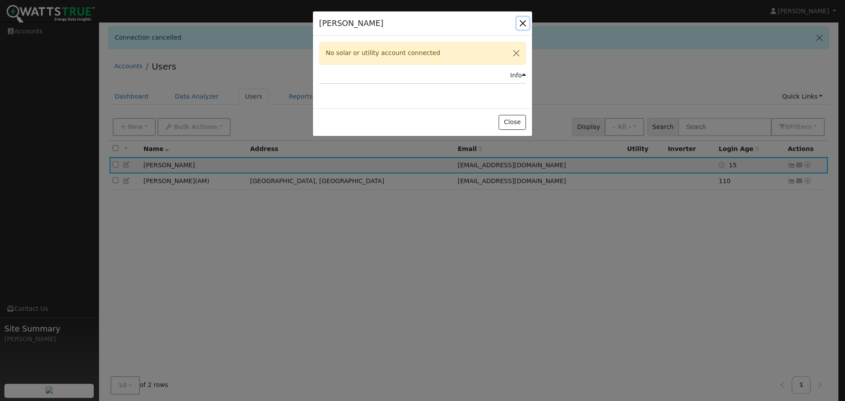
click at [523, 23] on button "button" at bounding box center [523, 23] width 12 height 12
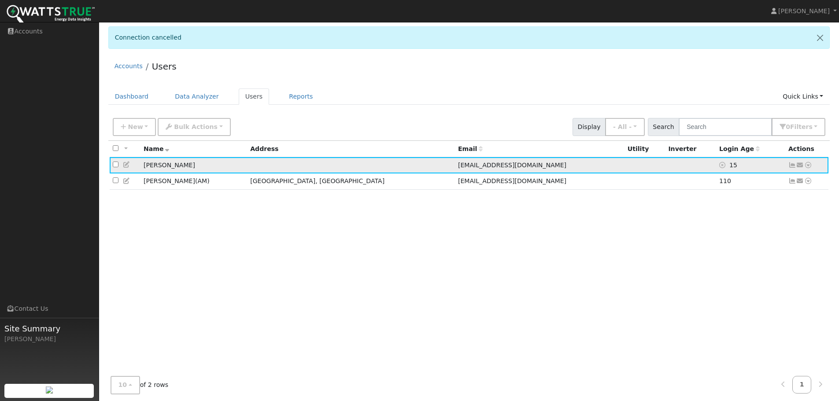
click at [808, 166] on icon at bounding box center [808, 165] width 8 height 6
click at [0, 0] on link "Utility" at bounding box center [0, 0] width 0 height 0
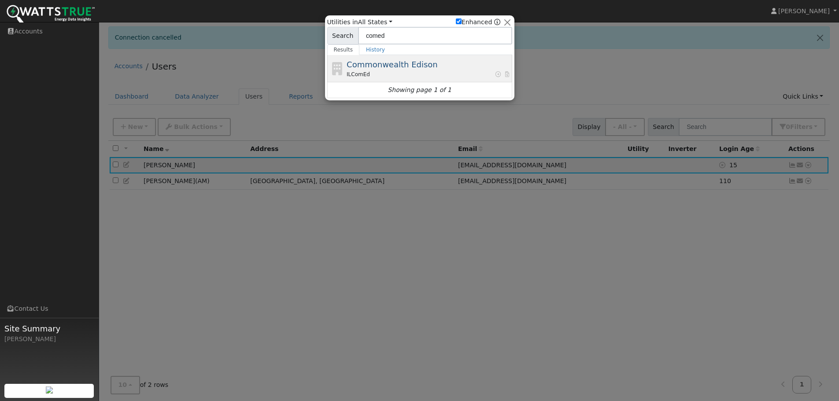
type input "comed"
click at [379, 66] on span "Commonwealth Edison" at bounding box center [391, 64] width 91 height 9
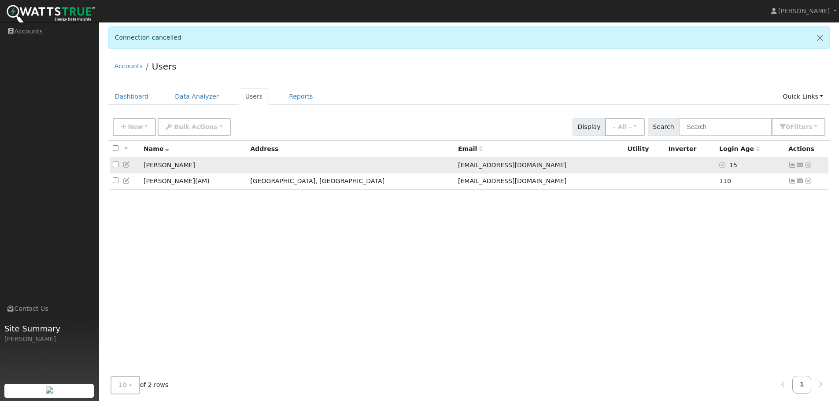
click at [799, 164] on icon at bounding box center [800, 165] width 8 height 6
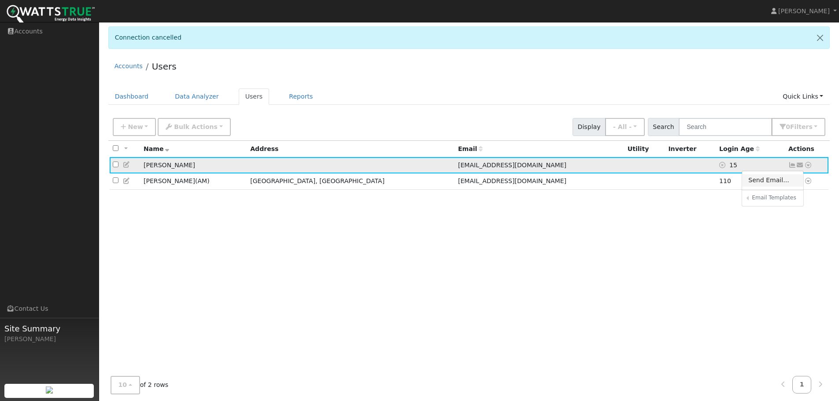
click at [759, 180] on link "Send Email..." at bounding box center [772, 180] width 61 height 12
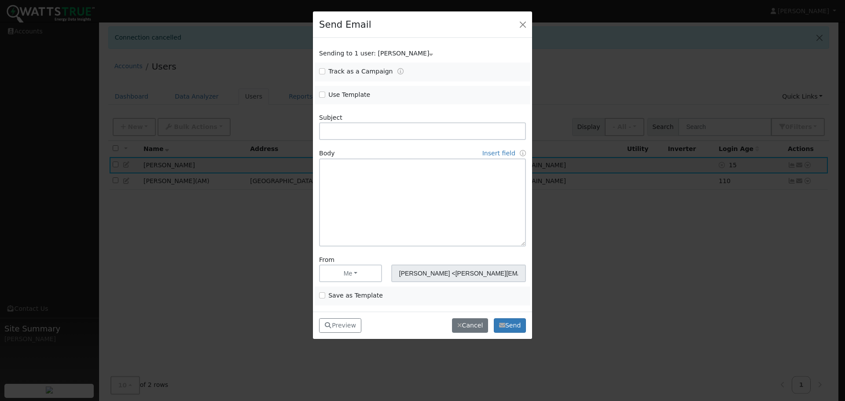
click at [335, 96] on label "Use Template" at bounding box center [349, 94] width 42 height 9
click at [325, 96] on input "Use Template" at bounding box center [322, 95] width 6 height 6
checkbox input "true"
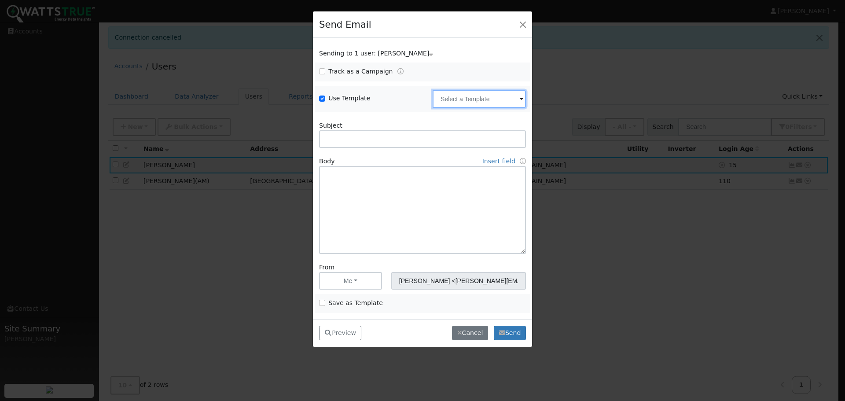
click at [493, 105] on input "text" at bounding box center [479, 99] width 93 height 18
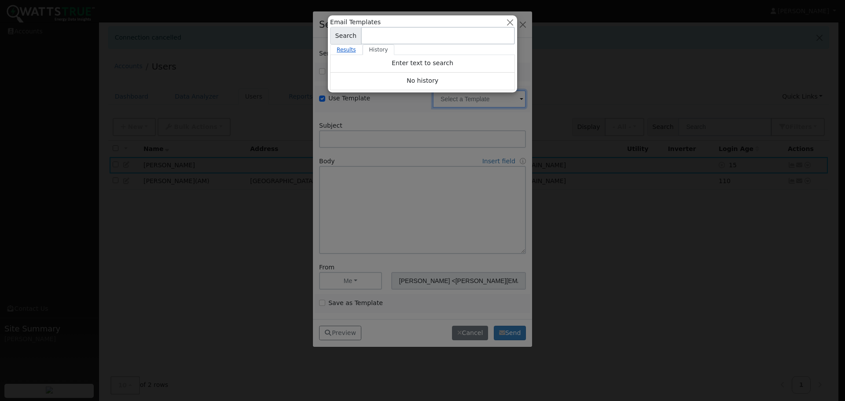
click at [344, 48] on link "Results" at bounding box center [346, 49] width 33 height 11
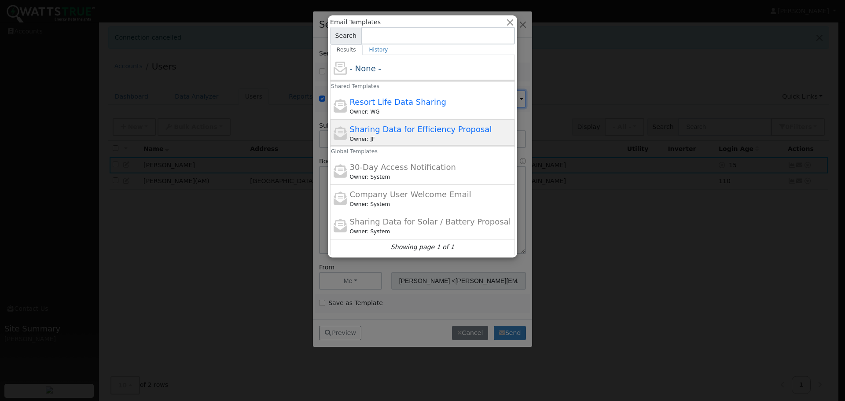
click at [415, 129] on span "Sharing Data for Efficiency Proposal" at bounding box center [421, 129] width 142 height 9
type input "Sharing Data for Efficiency Proposal"
type input "Sharing Data for Energy Efficiency Proposal"
type textarea "Dear {user_fname}, Below is a link to share your electricity consumption data w…"
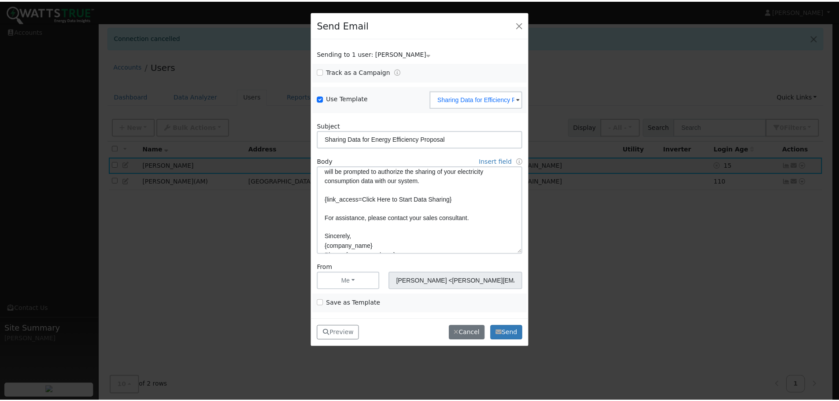
scroll to position [88, 0]
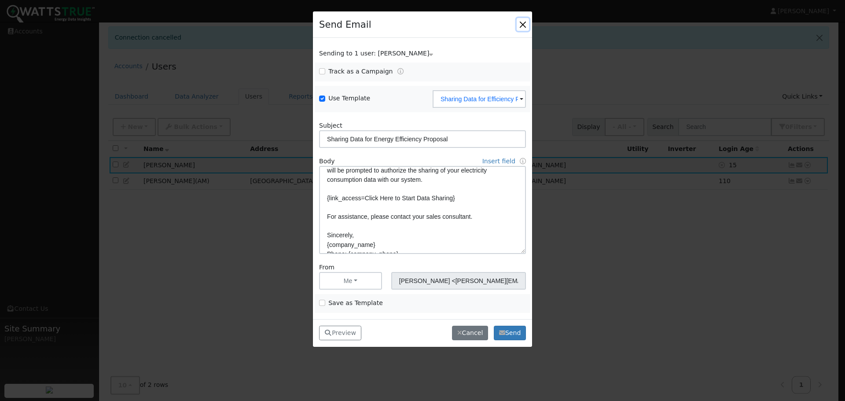
click at [521, 29] on button "button" at bounding box center [523, 24] width 12 height 12
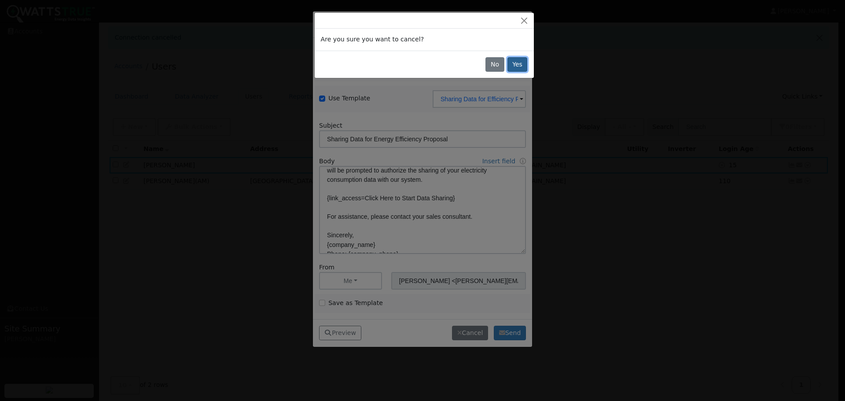
click at [521, 63] on button "Yes" at bounding box center [518, 64] width 20 height 15
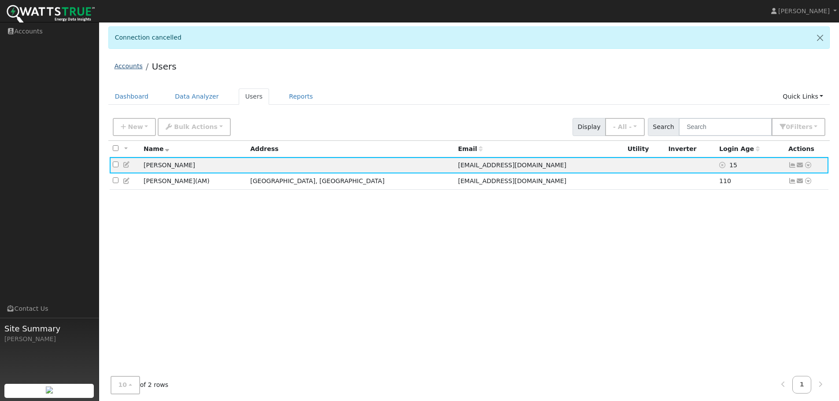
click at [129, 64] on link "Accounts" at bounding box center [128, 66] width 28 height 7
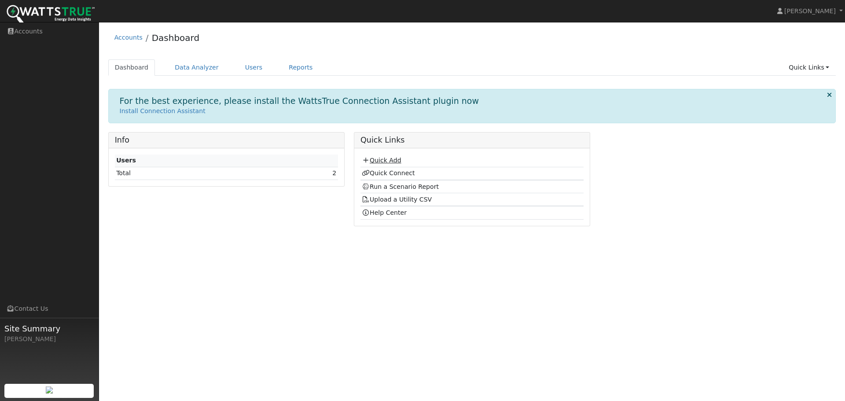
click at [389, 157] on link "Quick Add" at bounding box center [381, 160] width 39 height 7
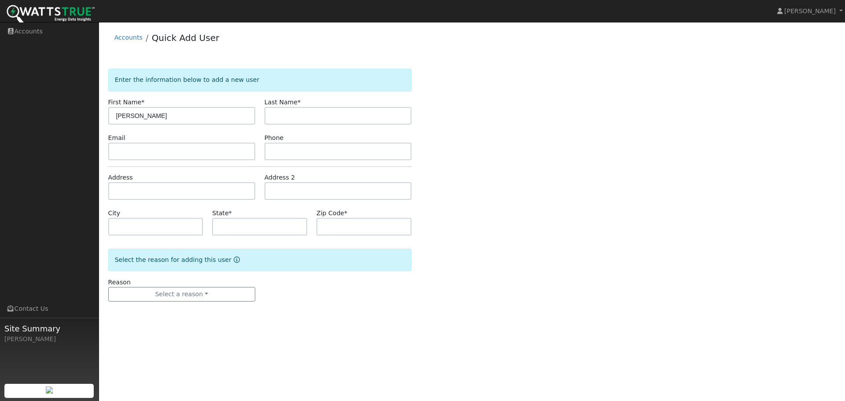
type input "[PERSON_NAME]"
type input "gi"
click at [177, 290] on button "Select a reason" at bounding box center [181, 294] width 147 height 15
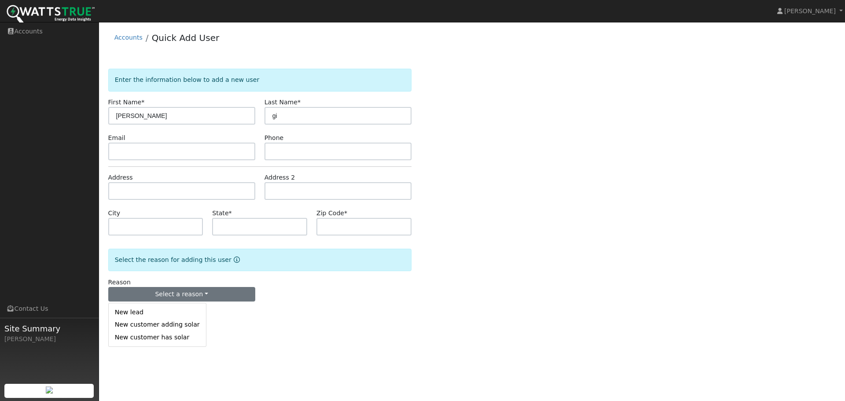
click at [168, 309] on link "New lead" at bounding box center [157, 312] width 97 height 12
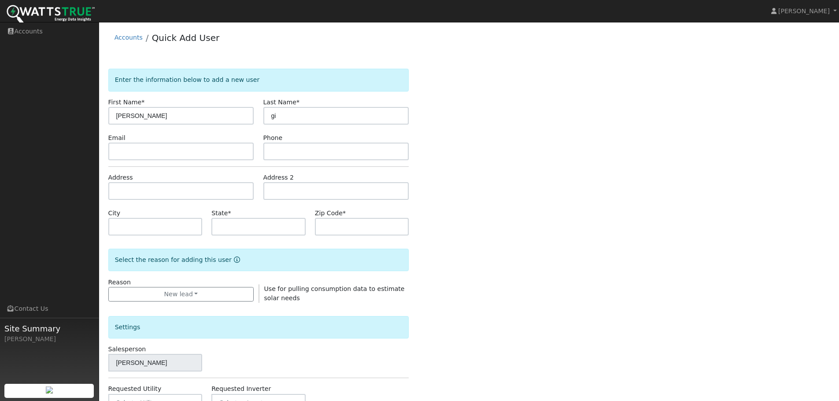
click at [164, 312] on div "Settings" at bounding box center [258, 324] width 310 height 42
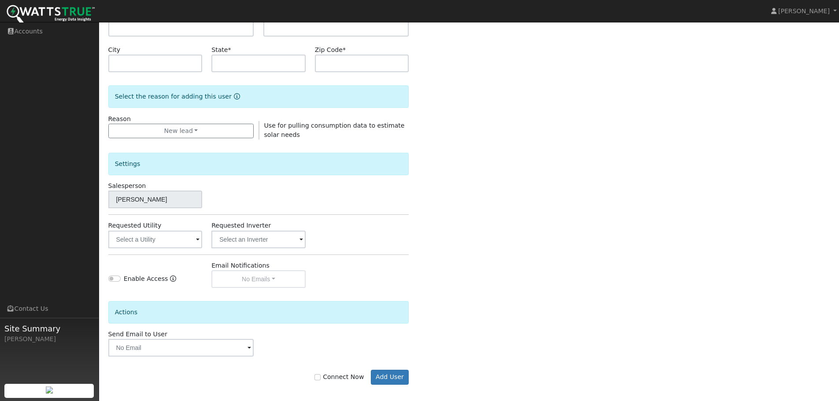
scroll to position [169, 0]
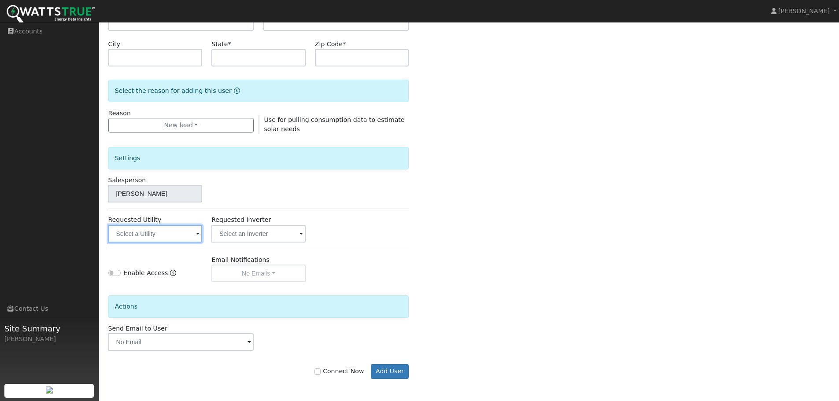
click at [153, 240] on input "text" at bounding box center [155, 234] width 94 height 18
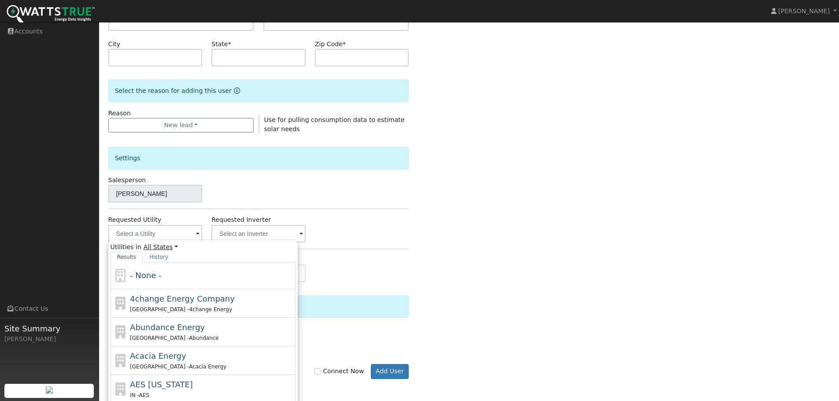
click at [160, 247] on link "All States" at bounding box center [161, 247] width 34 height 9
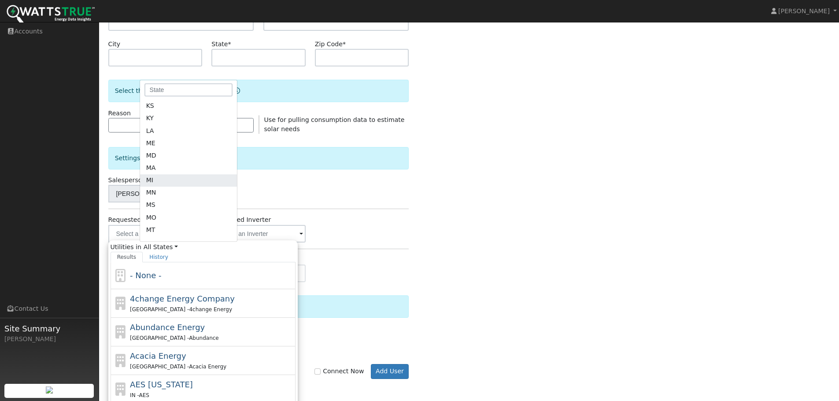
scroll to position [220, 0]
click at [156, 206] on link "MO" at bounding box center [188, 202] width 97 height 12
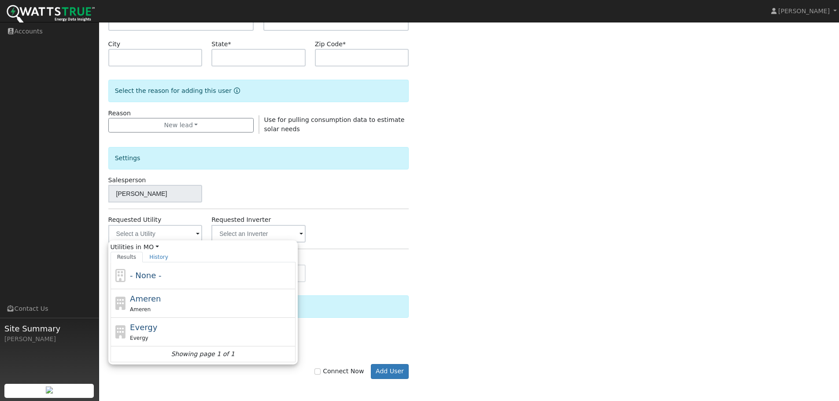
click at [368, 167] on div "Settings" at bounding box center [258, 158] width 301 height 22
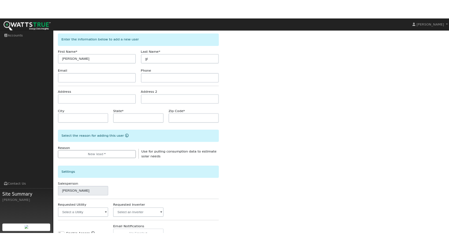
scroll to position [0, 0]
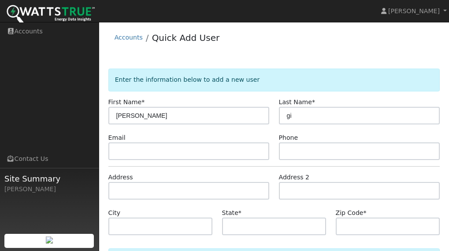
click at [17, 139] on ul "Navigation Accounts Links Contact Us Site Summary [PERSON_NAME]" at bounding box center [49, 147] width 99 height 251
